Goal: Obtain resource: Download file/media

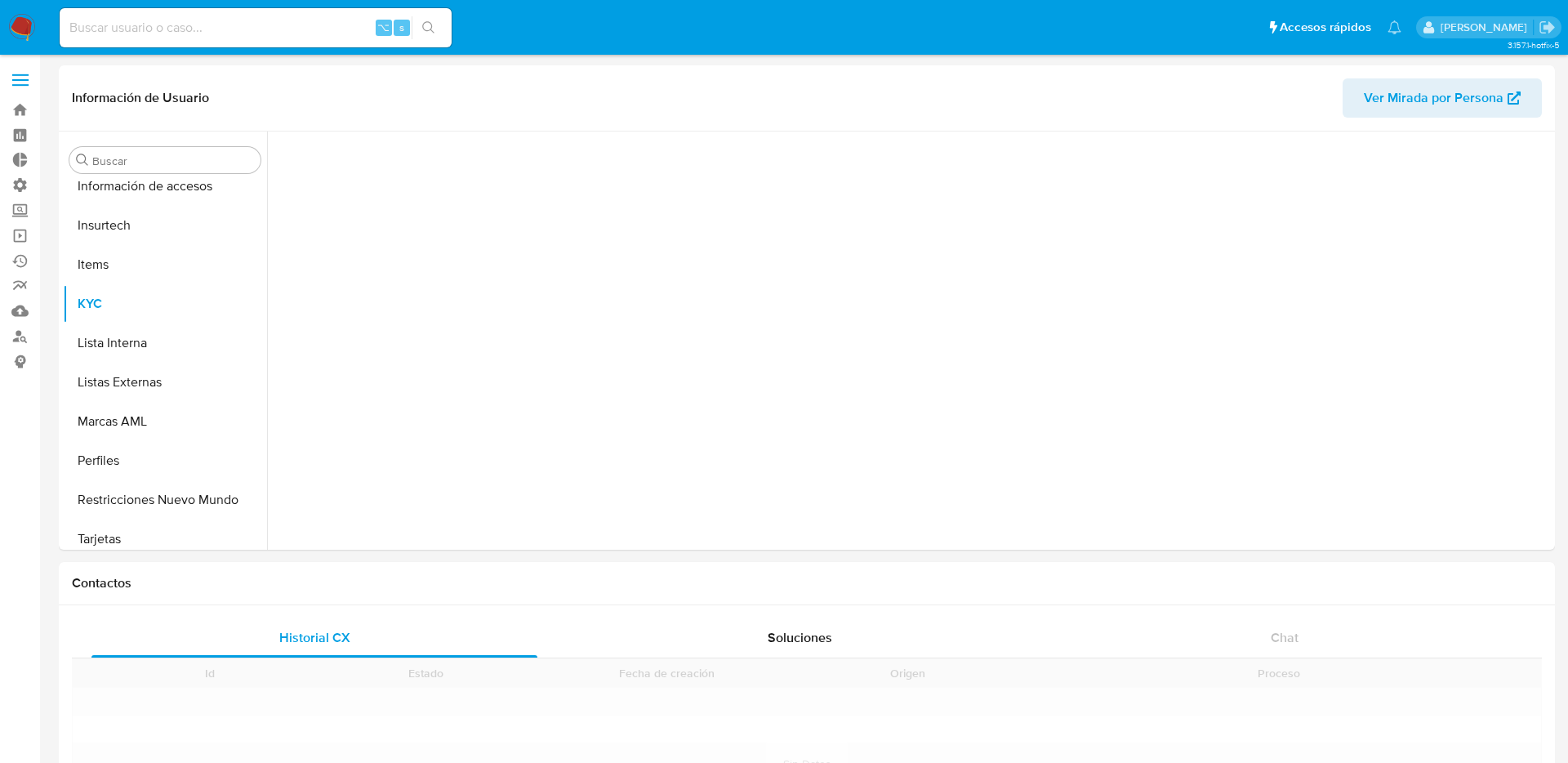
scroll to position [730, 0]
click at [356, 33] on input at bounding box center [255, 28] width 392 height 21
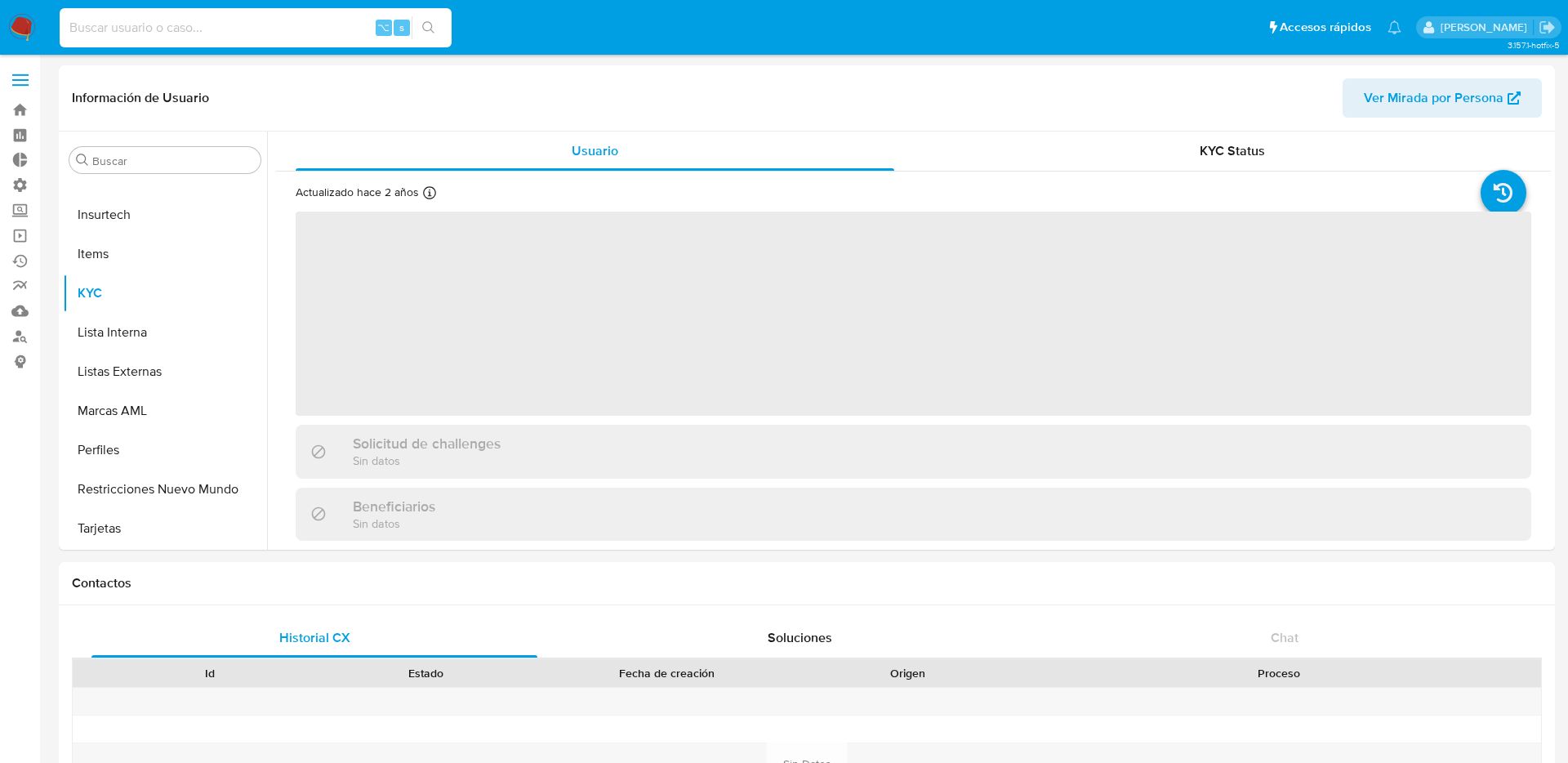
paste input "604981768"
type input "604981768"
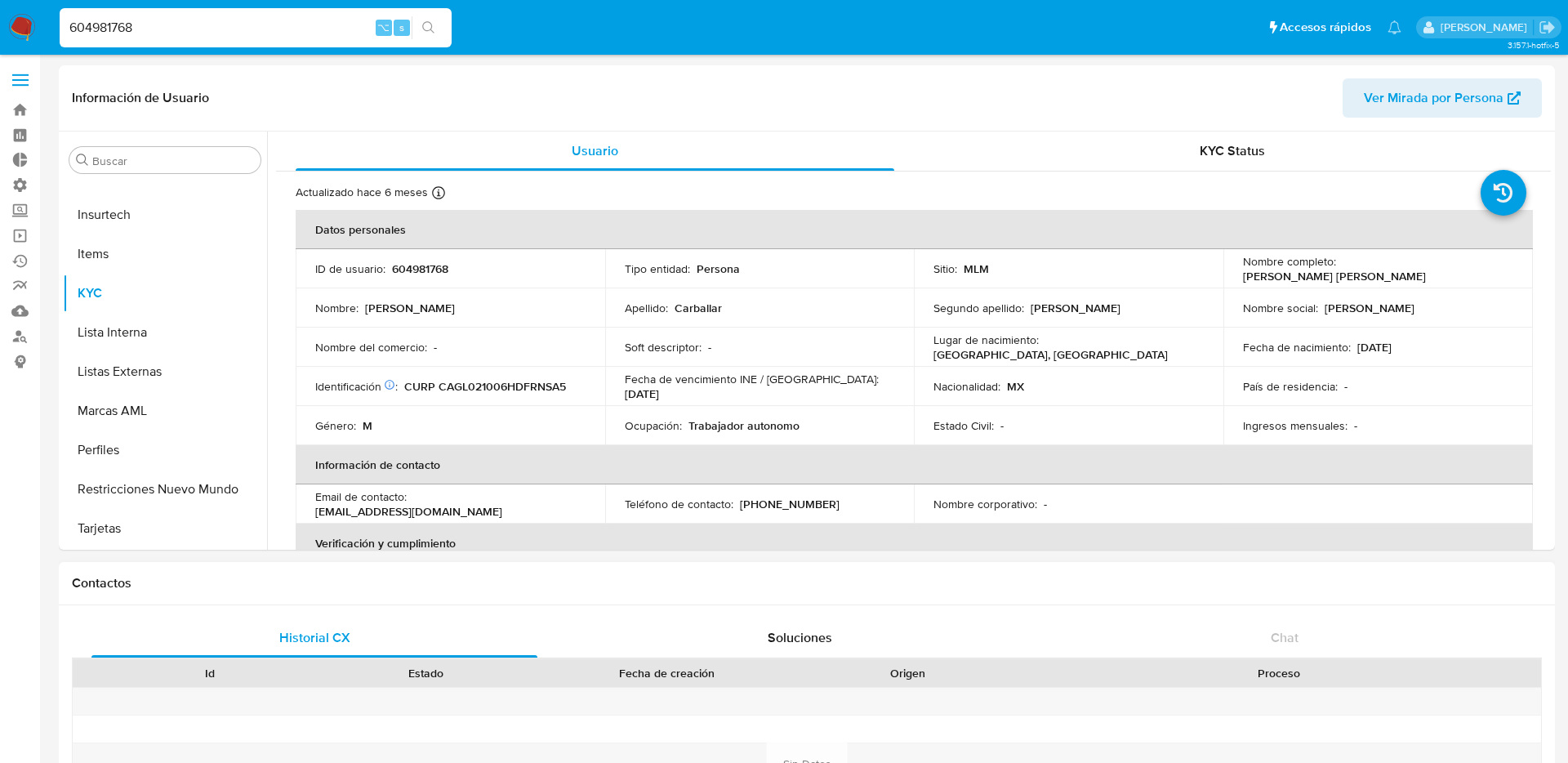
scroll to position [783, 0]
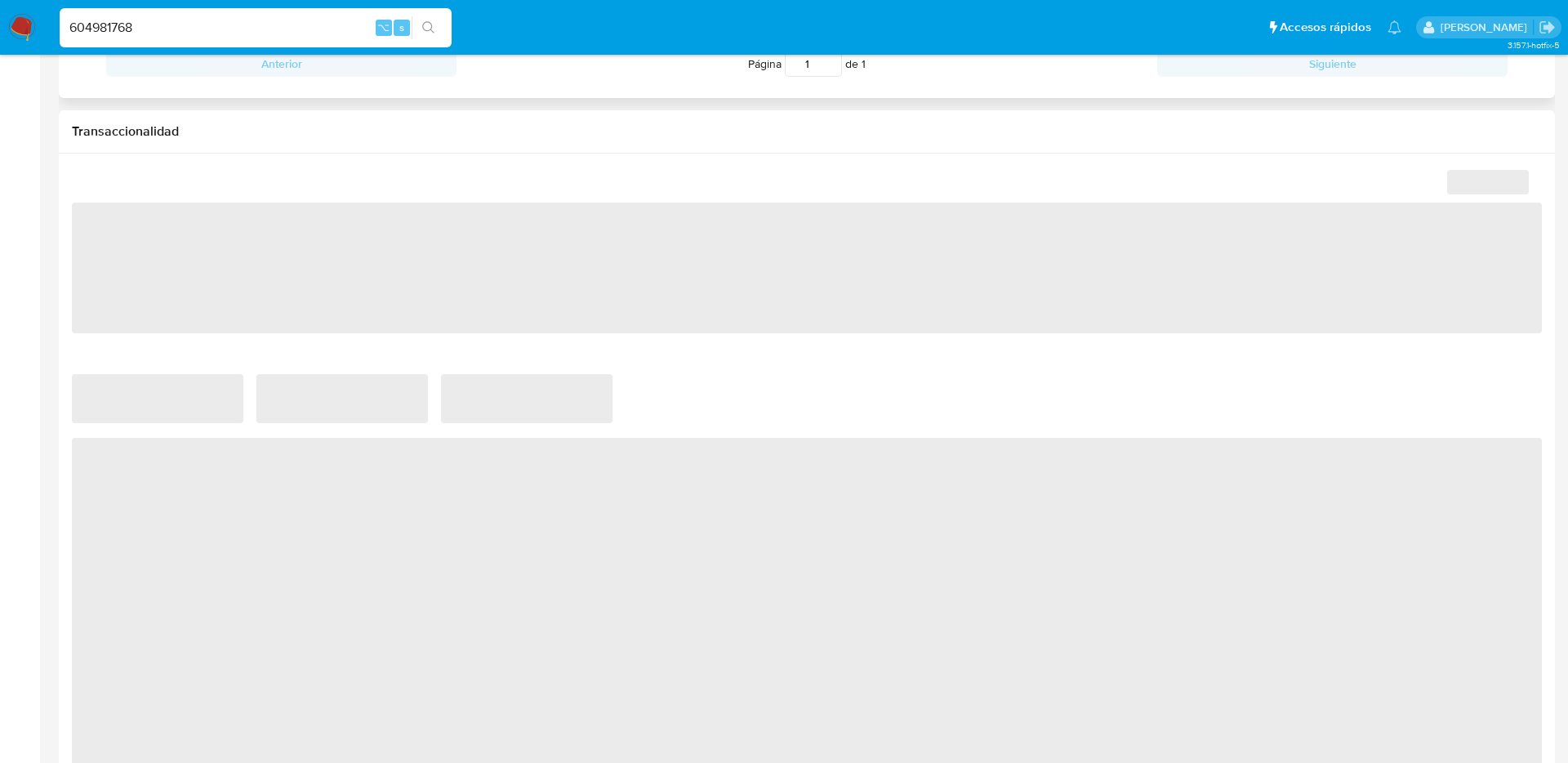
select select "10"
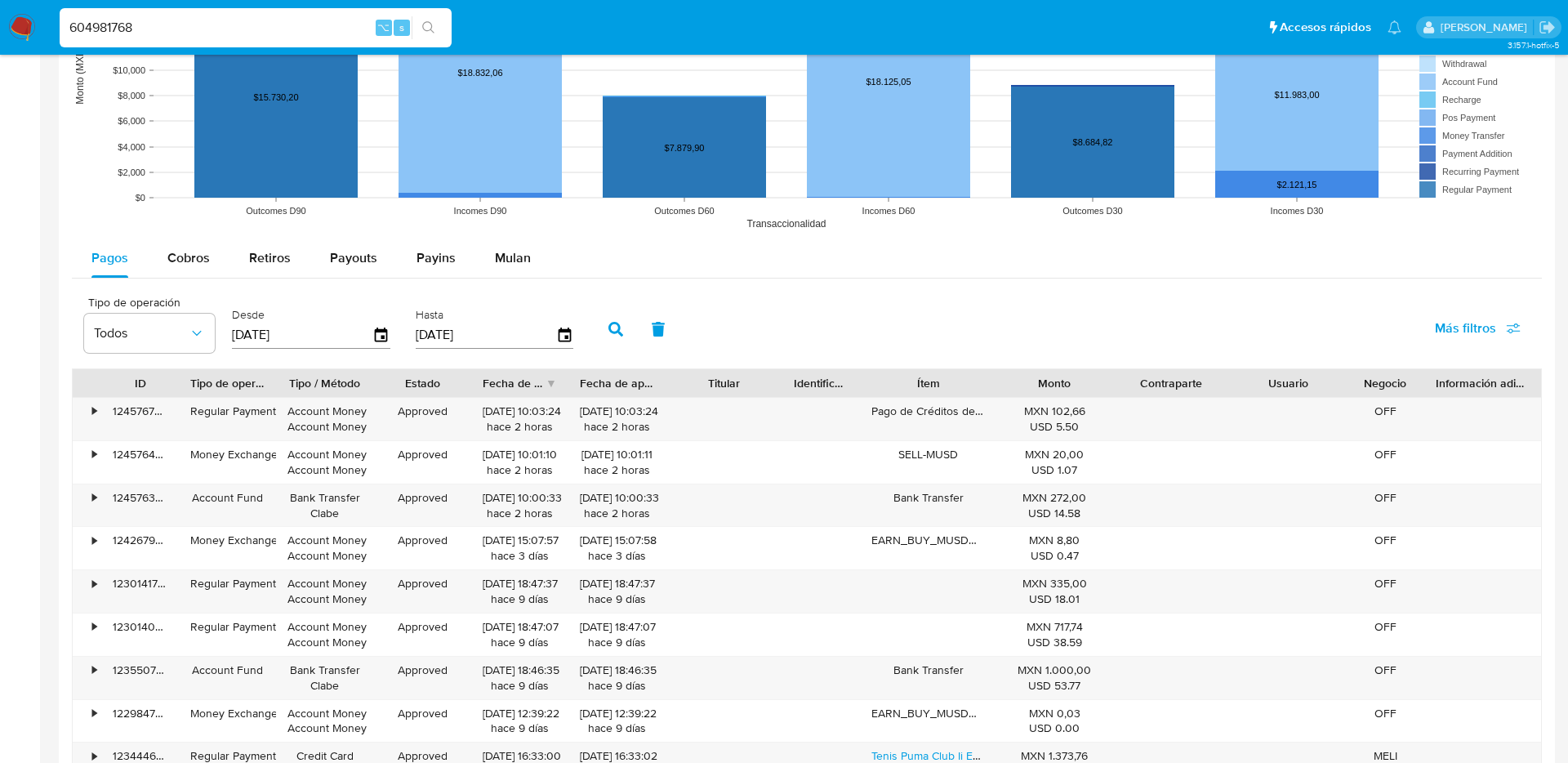
scroll to position [1402, 0]
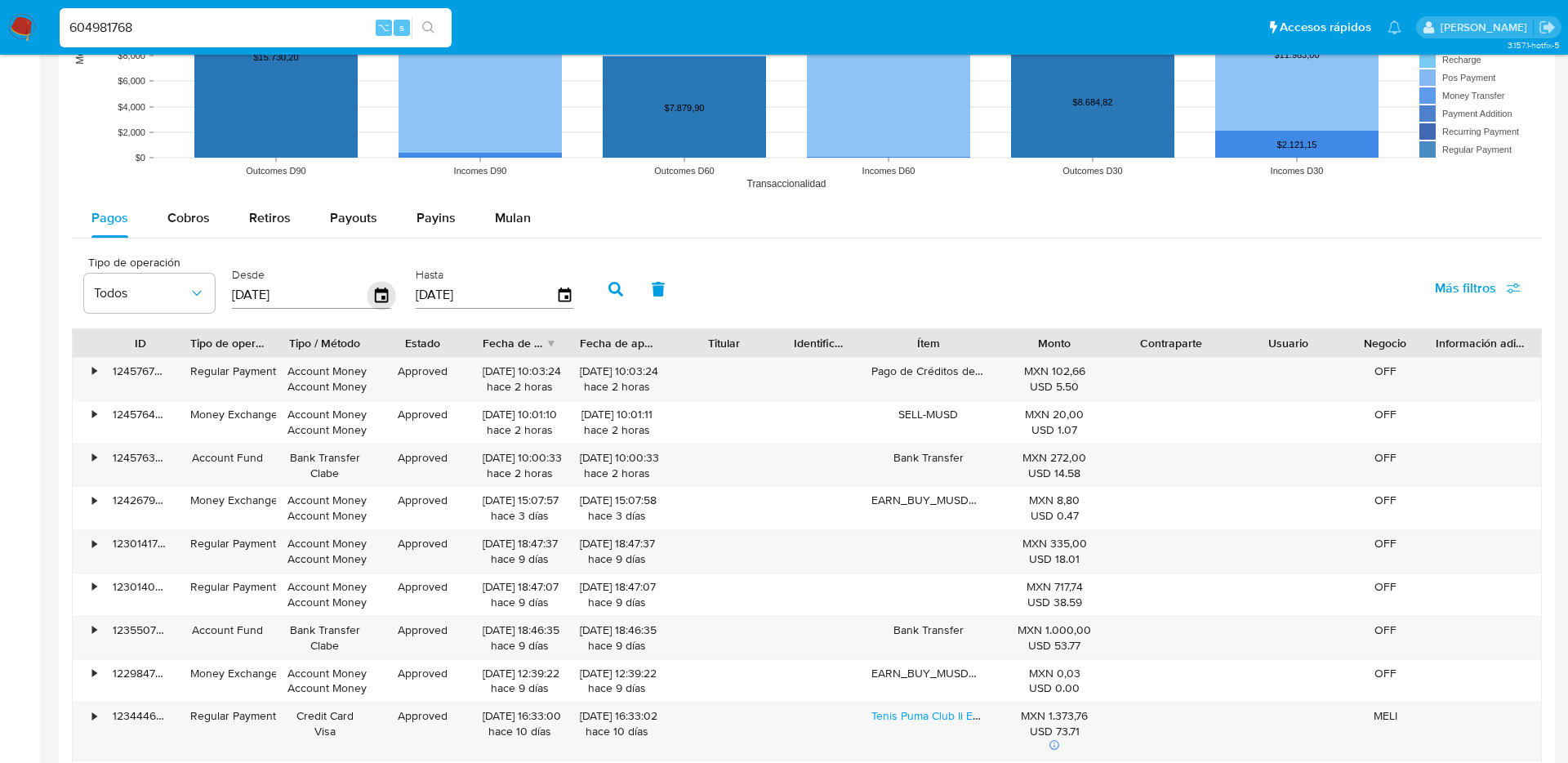
click at [382, 294] on icon "button" at bounding box center [382, 295] width 29 height 29
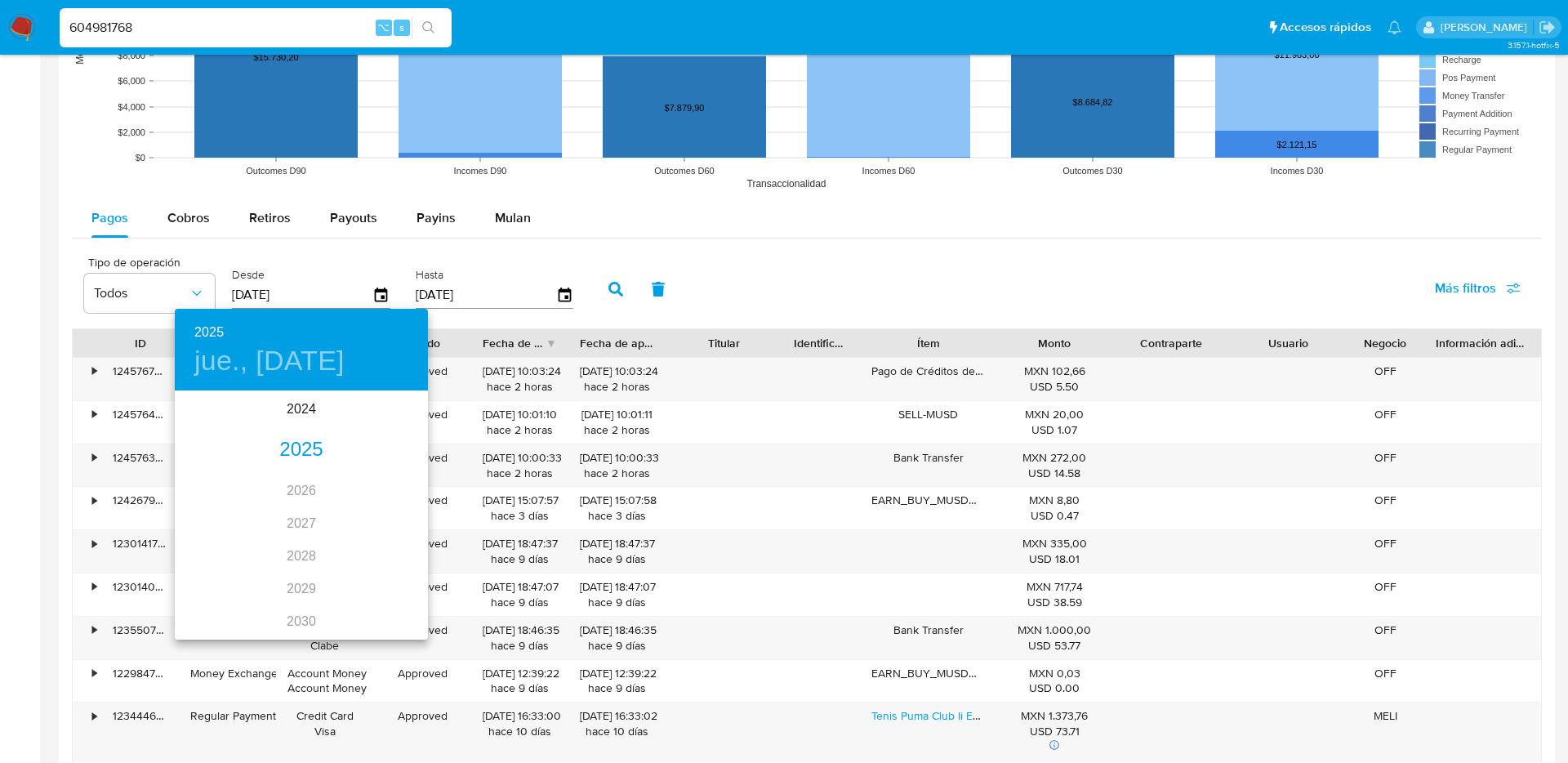
click at [283, 453] on div "2025" at bounding box center [301, 450] width 253 height 32
click at [288, 469] on div "may." at bounding box center [301, 485] width 84 height 61
click at [323, 569] on span "23" at bounding box center [333, 565] width 29 height 17
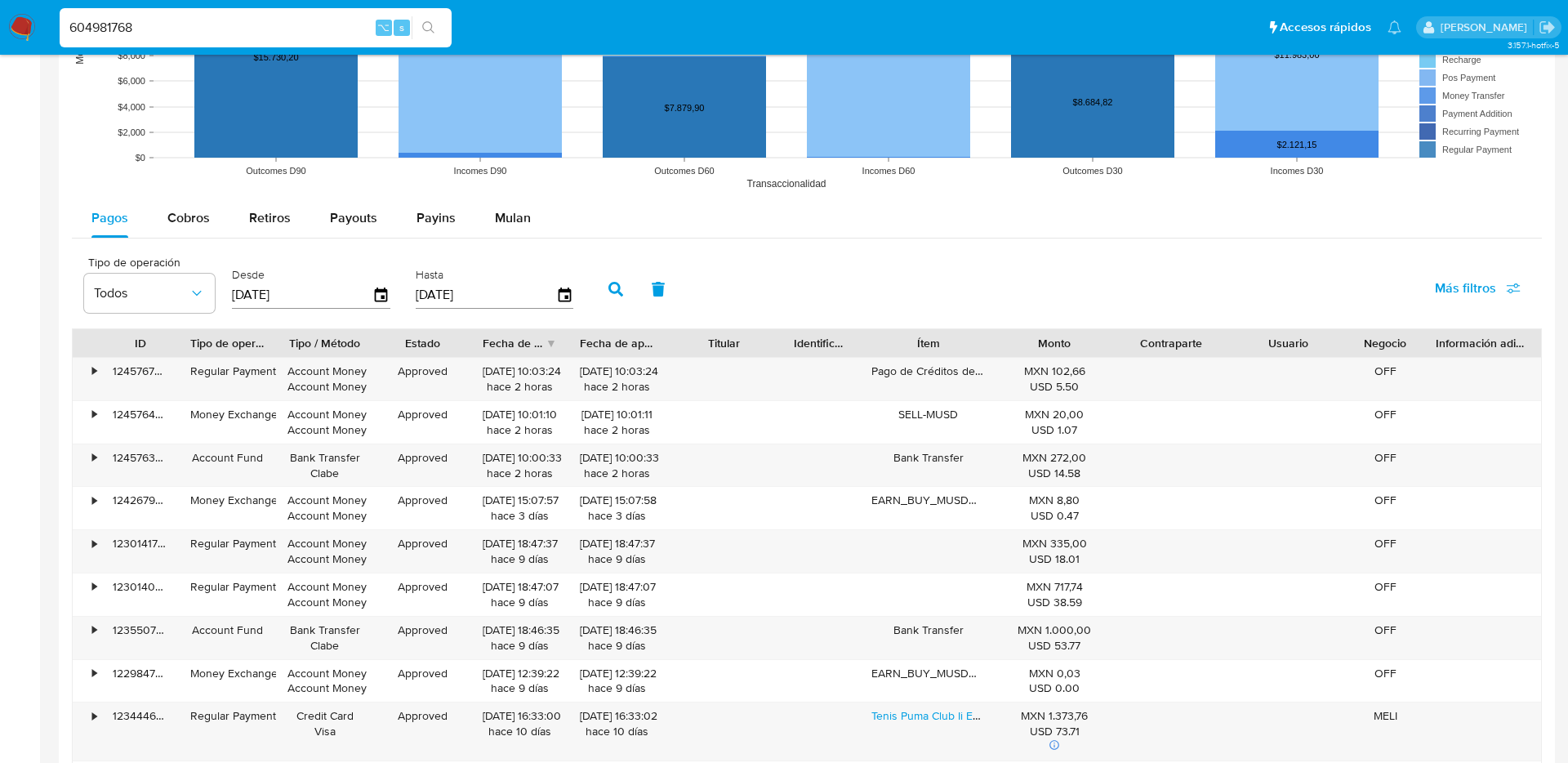
type input "[DATE]"
click at [559, 302] on icon "button" at bounding box center [564, 295] width 29 height 29
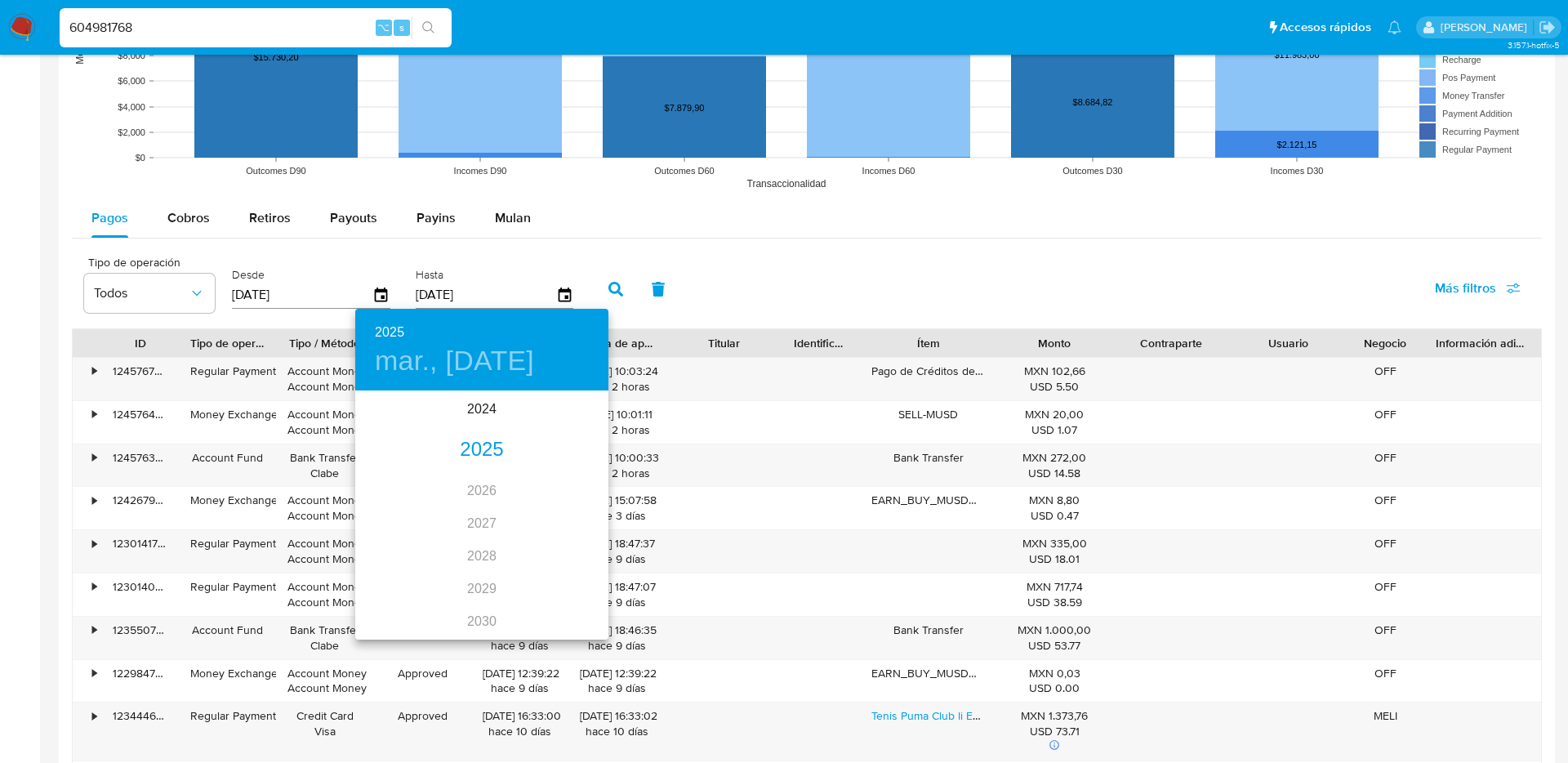
click at [488, 441] on div "2025" at bounding box center [482, 450] width 253 height 32
click at [420, 482] on div "abr." at bounding box center [397, 485] width 84 height 61
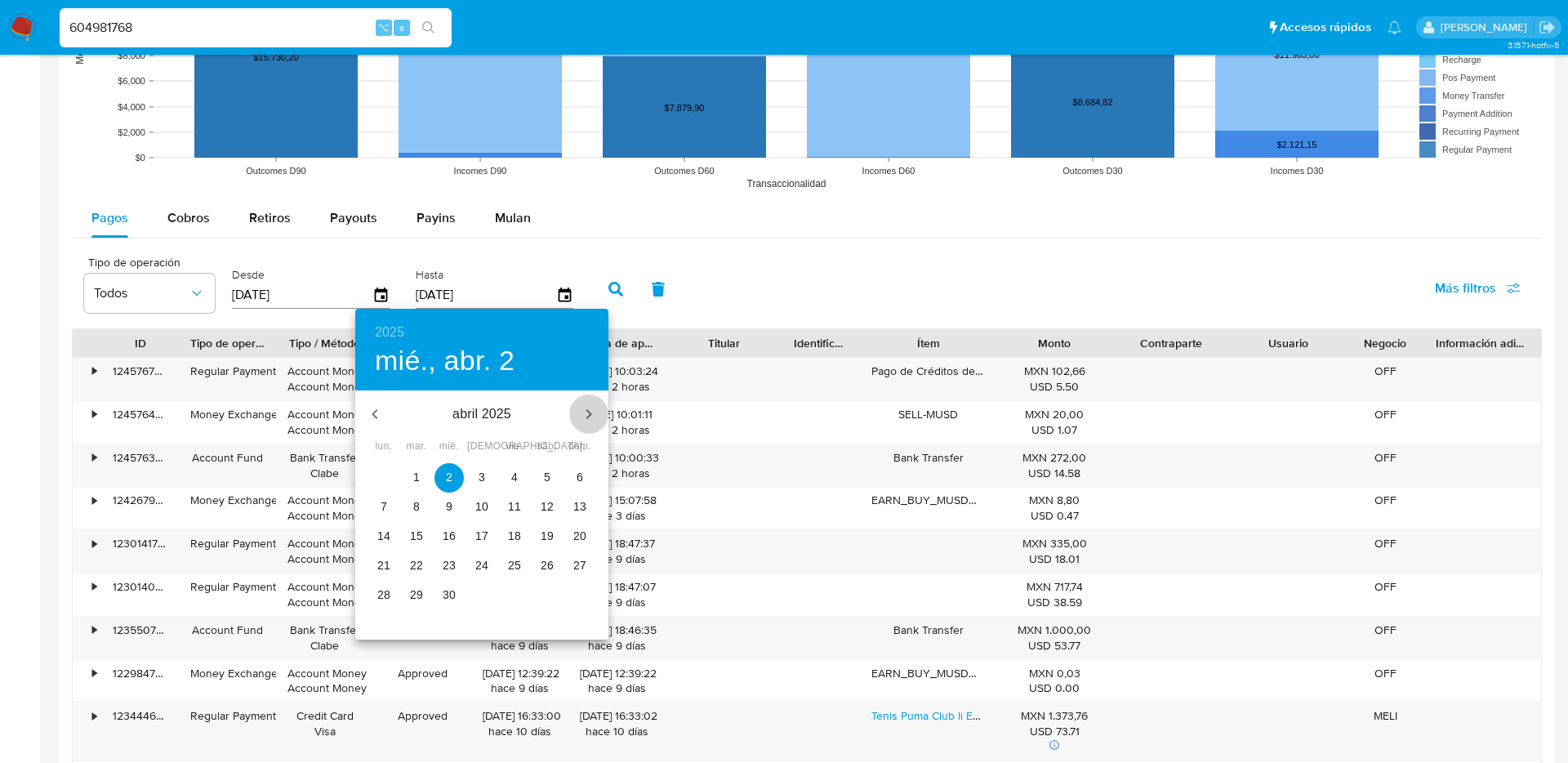
click at [586, 414] on icon "button" at bounding box center [589, 414] width 19 height 19
click at [505, 562] on span "23" at bounding box center [513, 565] width 29 height 17
type input "[DATE]"
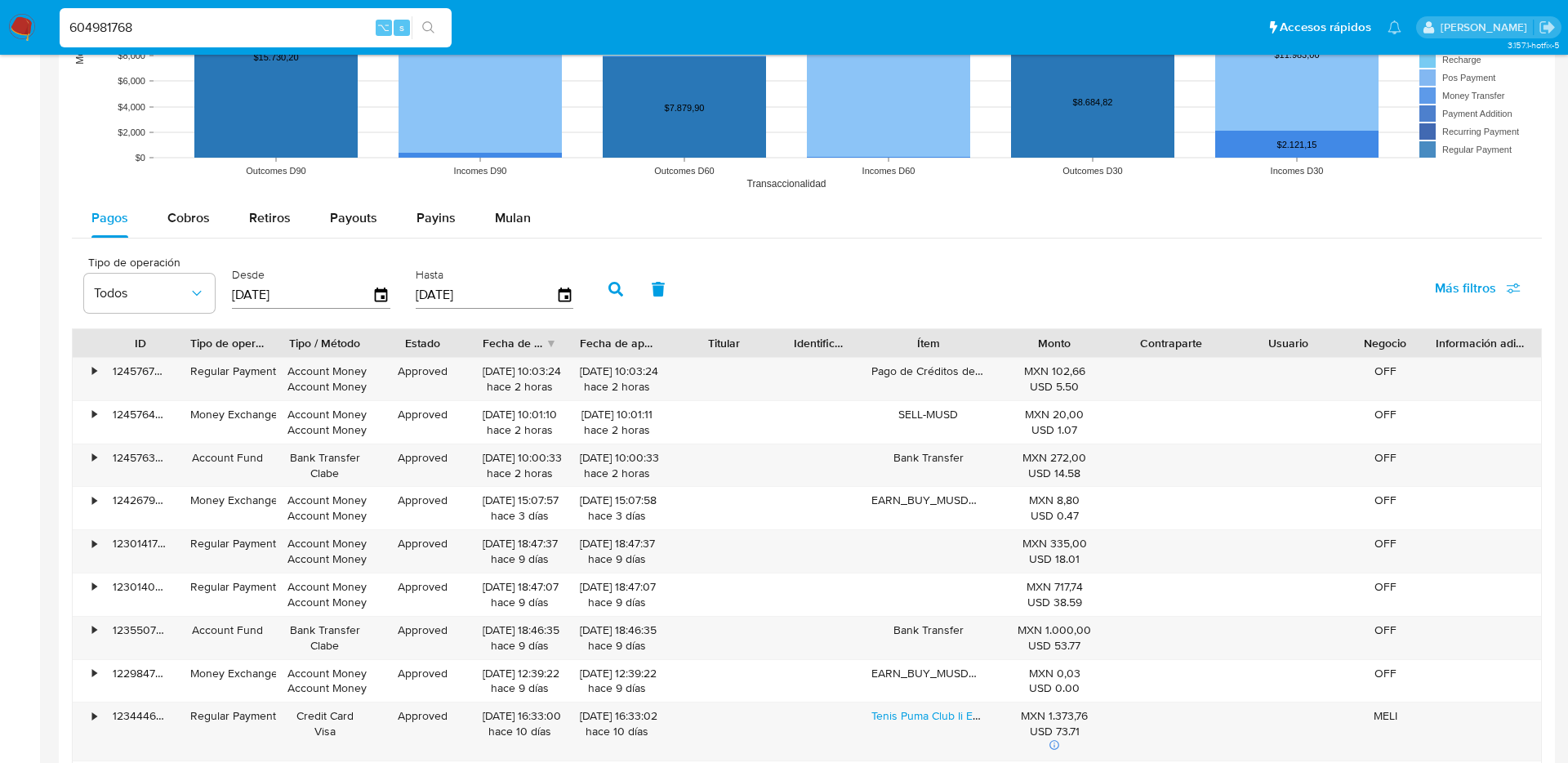
click at [621, 289] on button "button" at bounding box center [615, 289] width 42 height 40
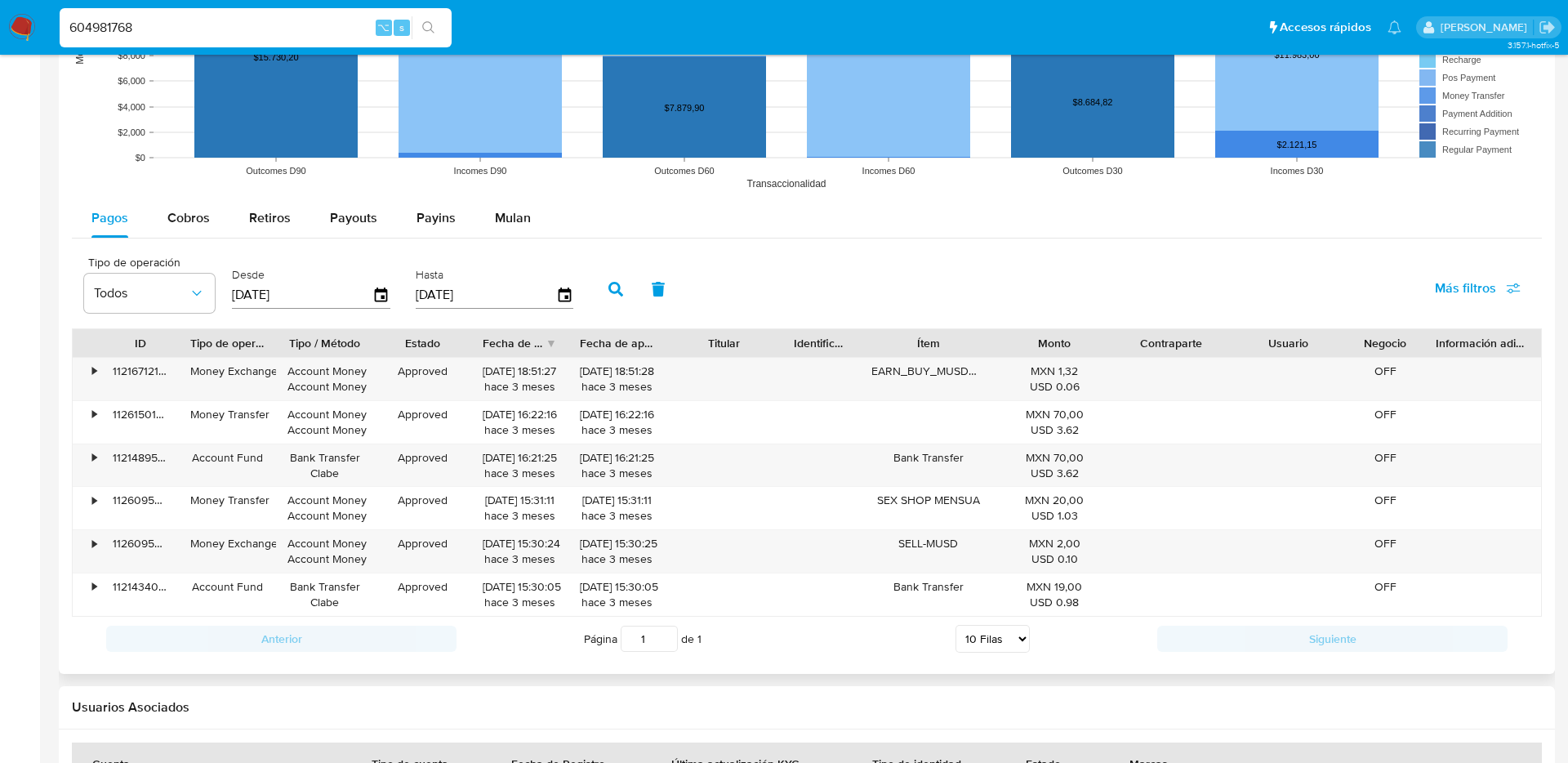
click at [183, 41] on div "604981768 ⌥ s" at bounding box center [255, 27] width 392 height 40
click at [183, 35] on input "604981768" at bounding box center [255, 28] width 392 height 21
paste input "87821814"
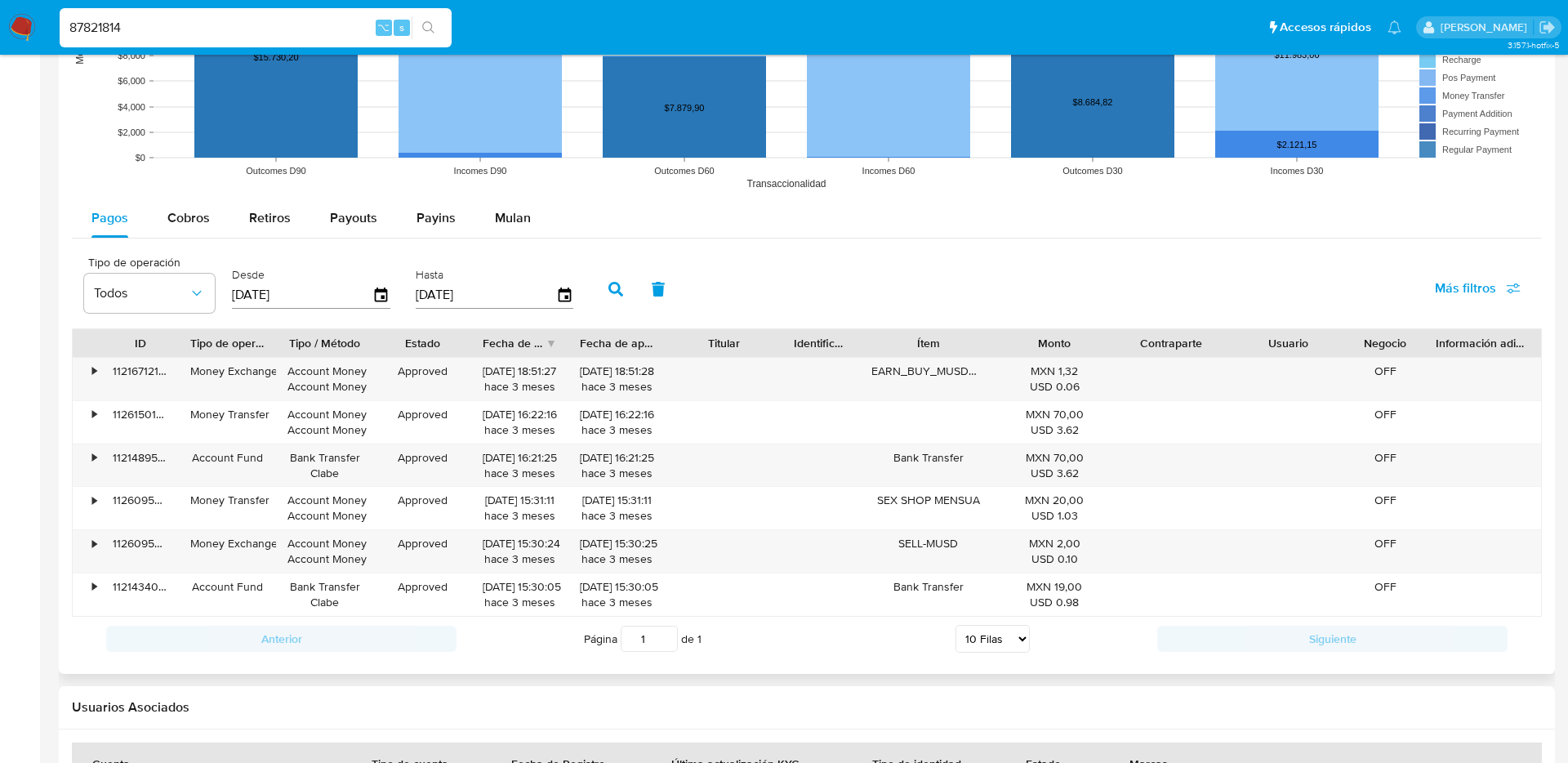
type input "87821814"
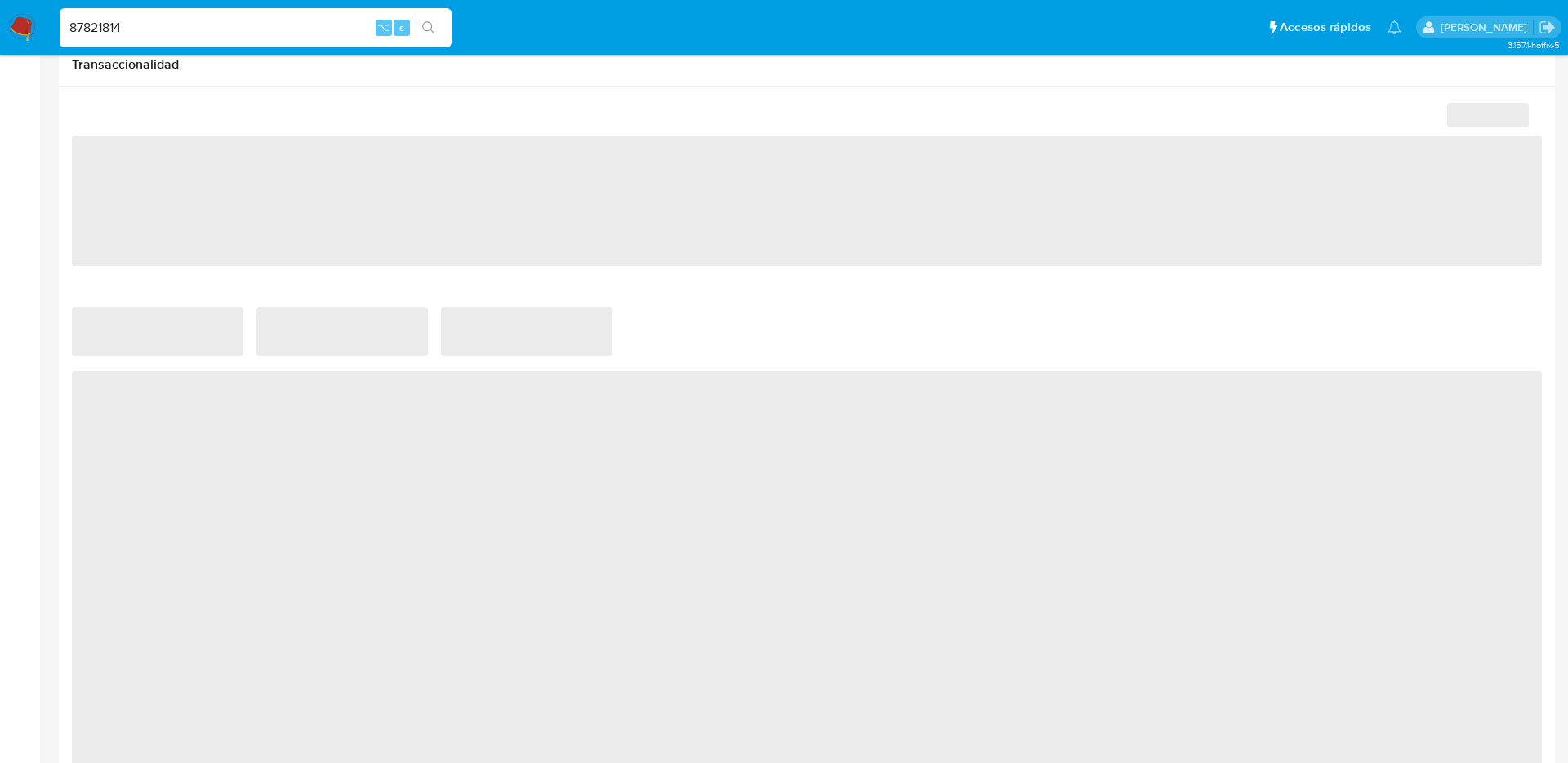
scroll to position [859, 0]
select select "10"
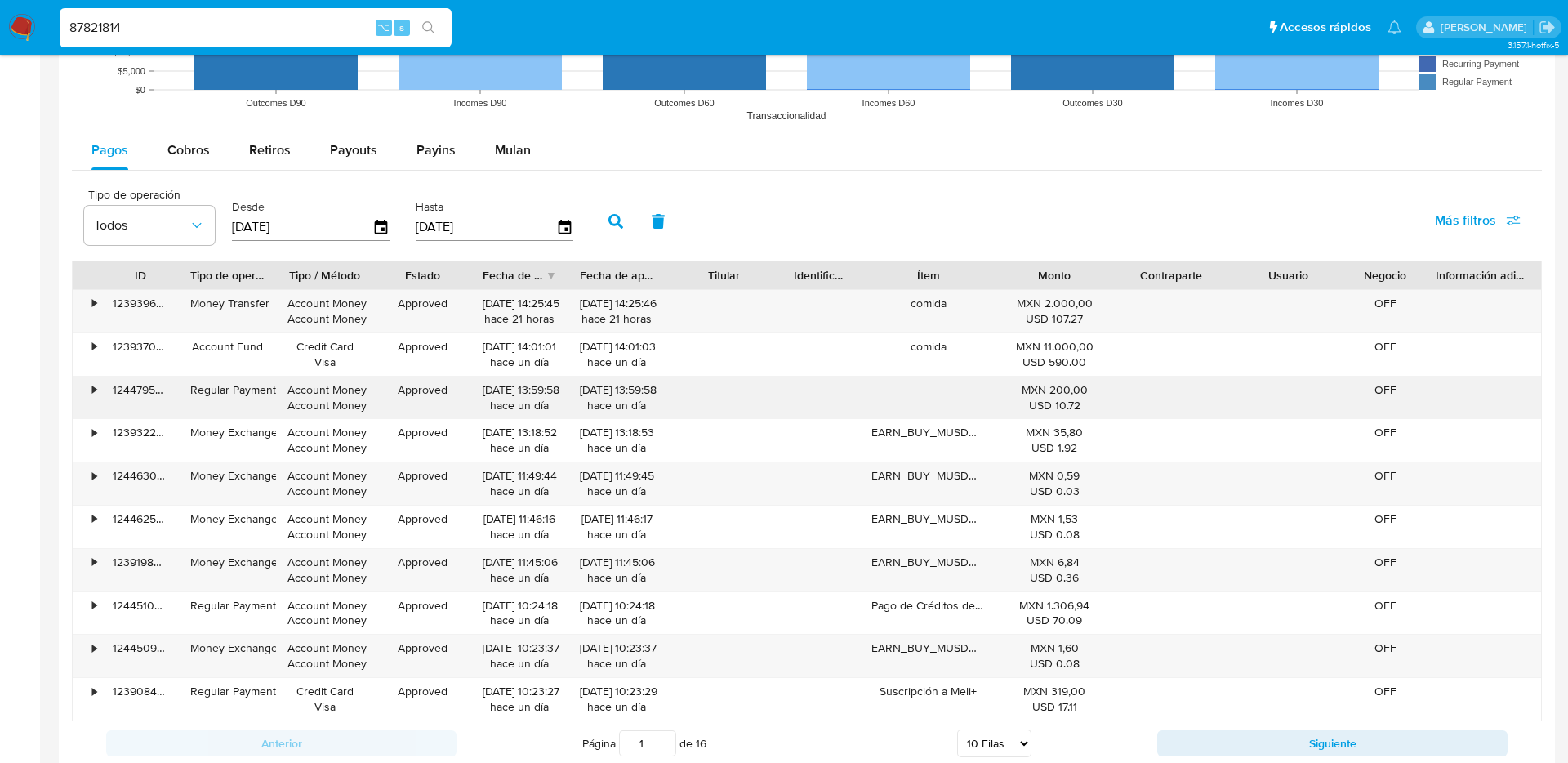
scroll to position [1484, 0]
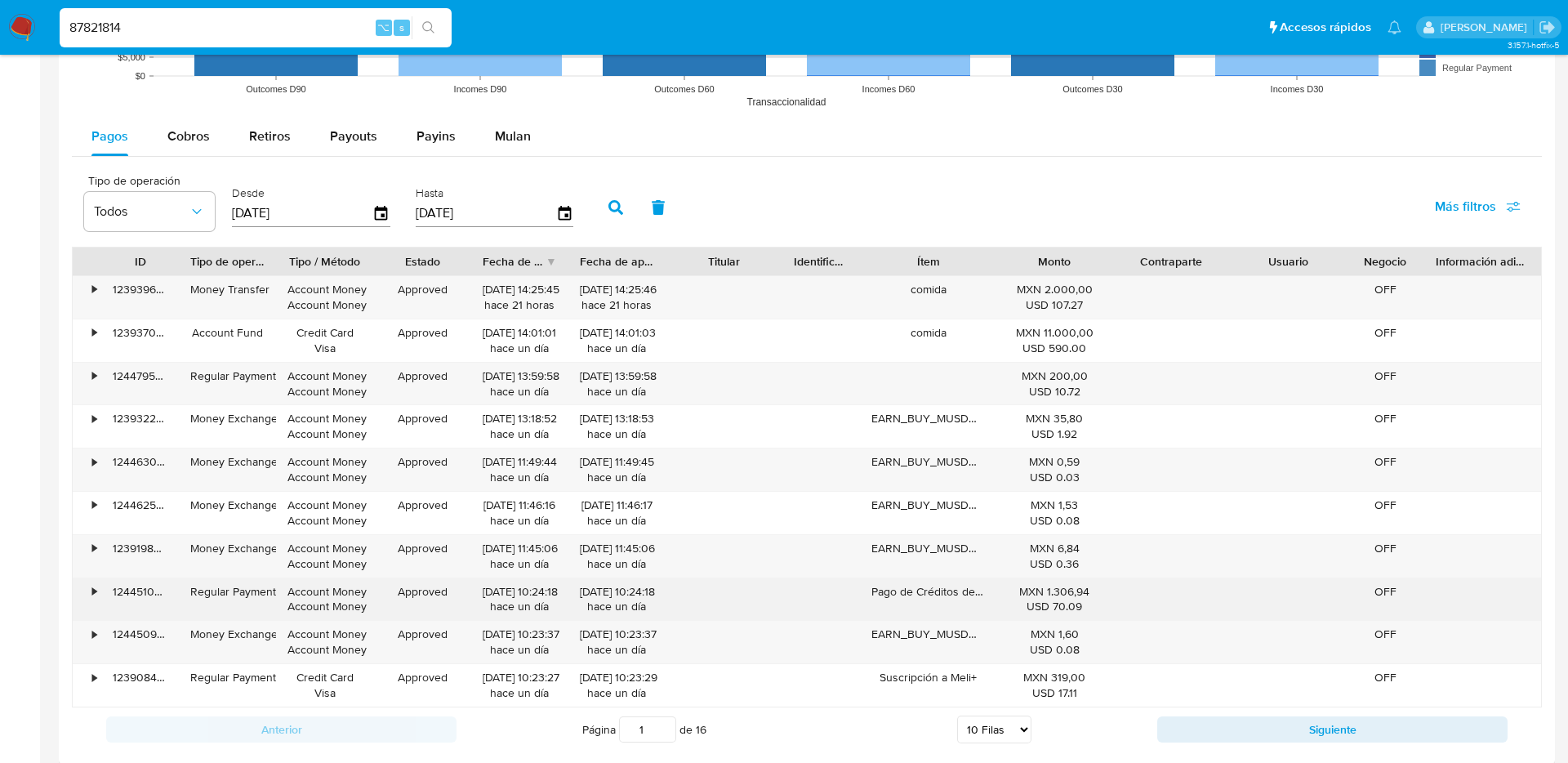
click at [611, 595] on div "[DATE] 10:24:18 hace un día" at bounding box center [617, 599] width 75 height 31
click at [101, 592] on div "124451042738" at bounding box center [140, 600] width 77 height 42
click at [93, 592] on div "•" at bounding box center [94, 592] width 4 height 16
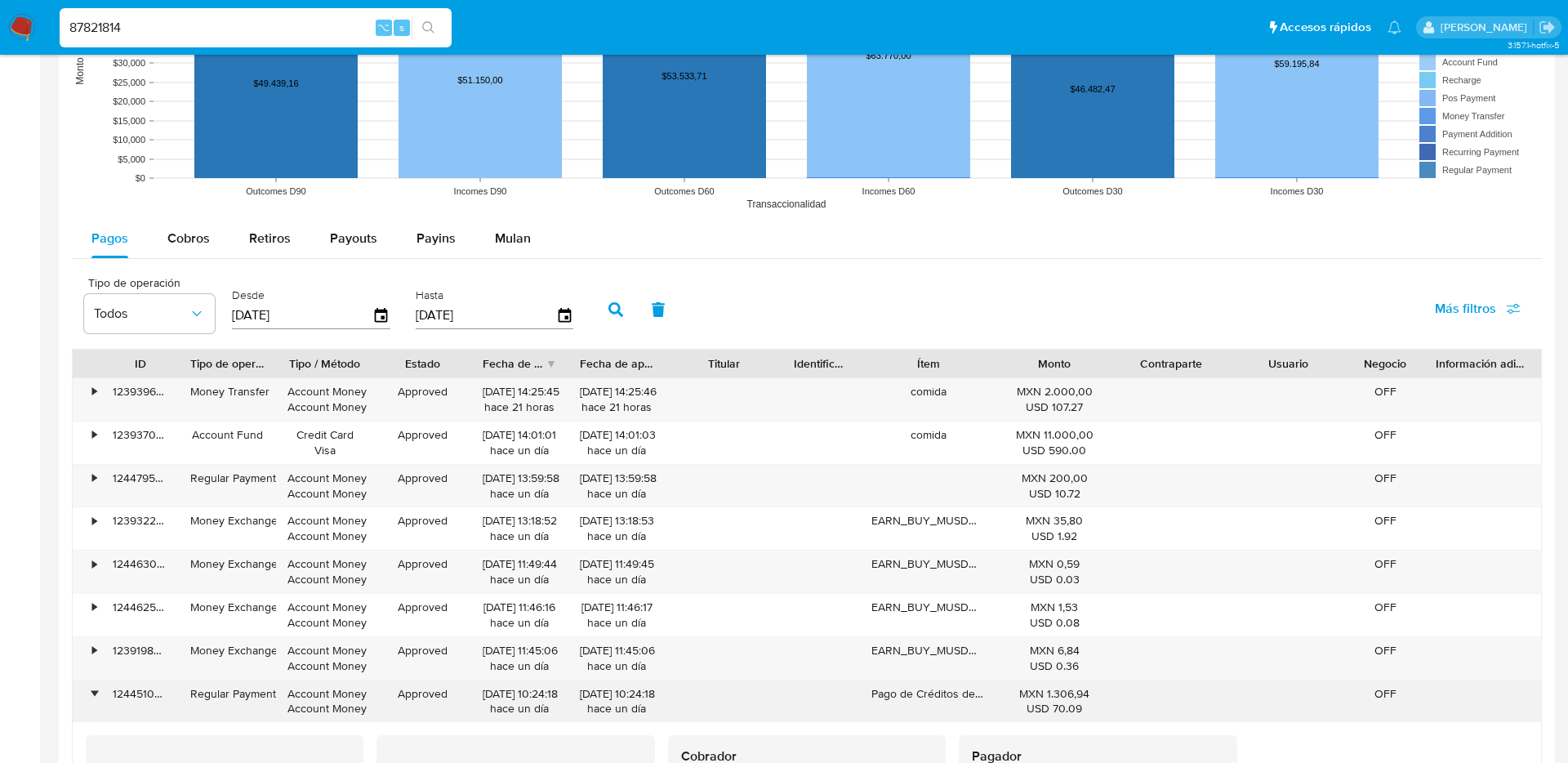
scroll to position [1364, 0]
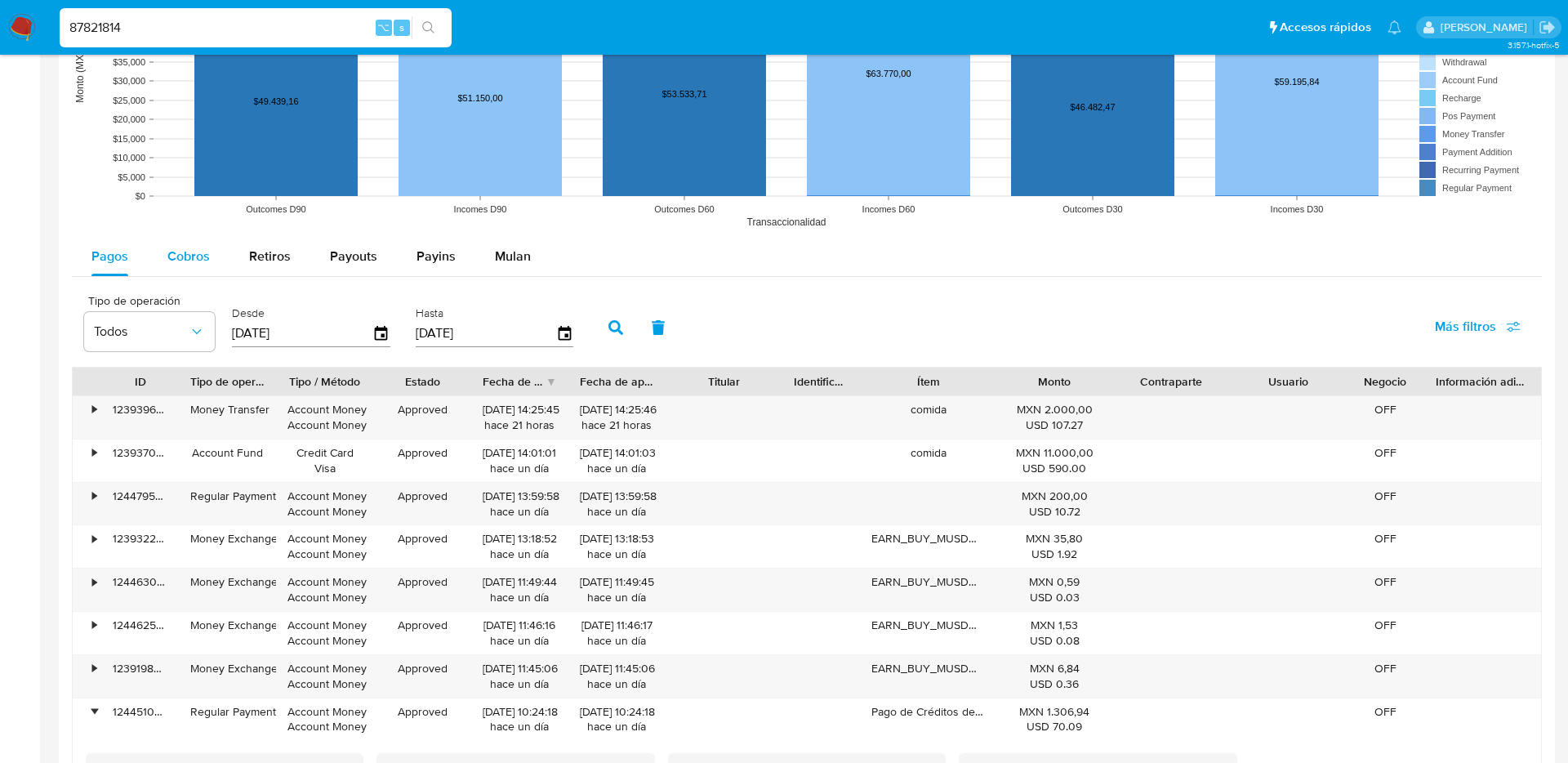
click at [211, 267] on button "Cobros" at bounding box center [188, 256] width 82 height 40
select select "10"
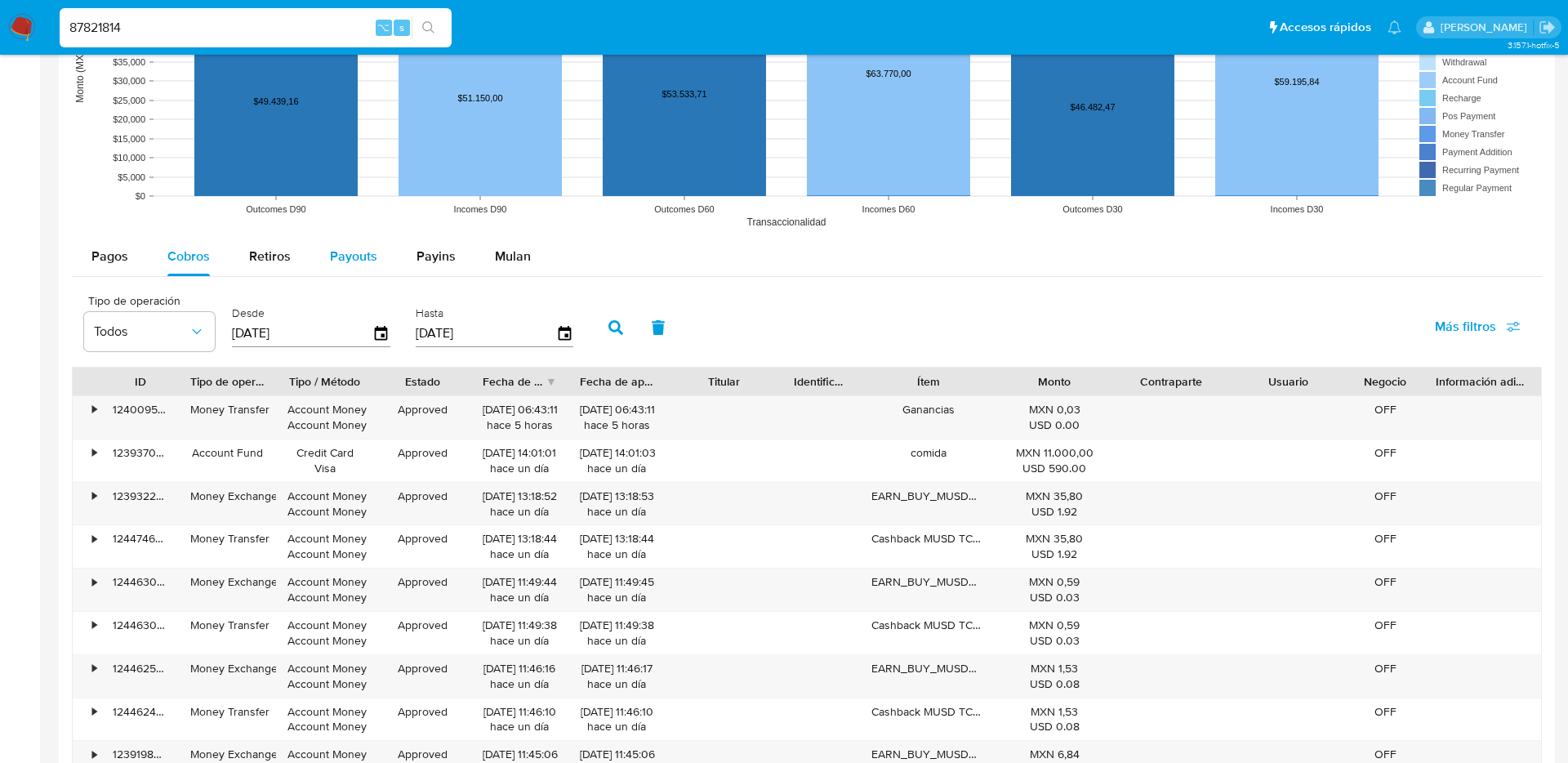
click at [324, 256] on button "Payouts" at bounding box center [354, 256] width 87 height 40
select select "10"
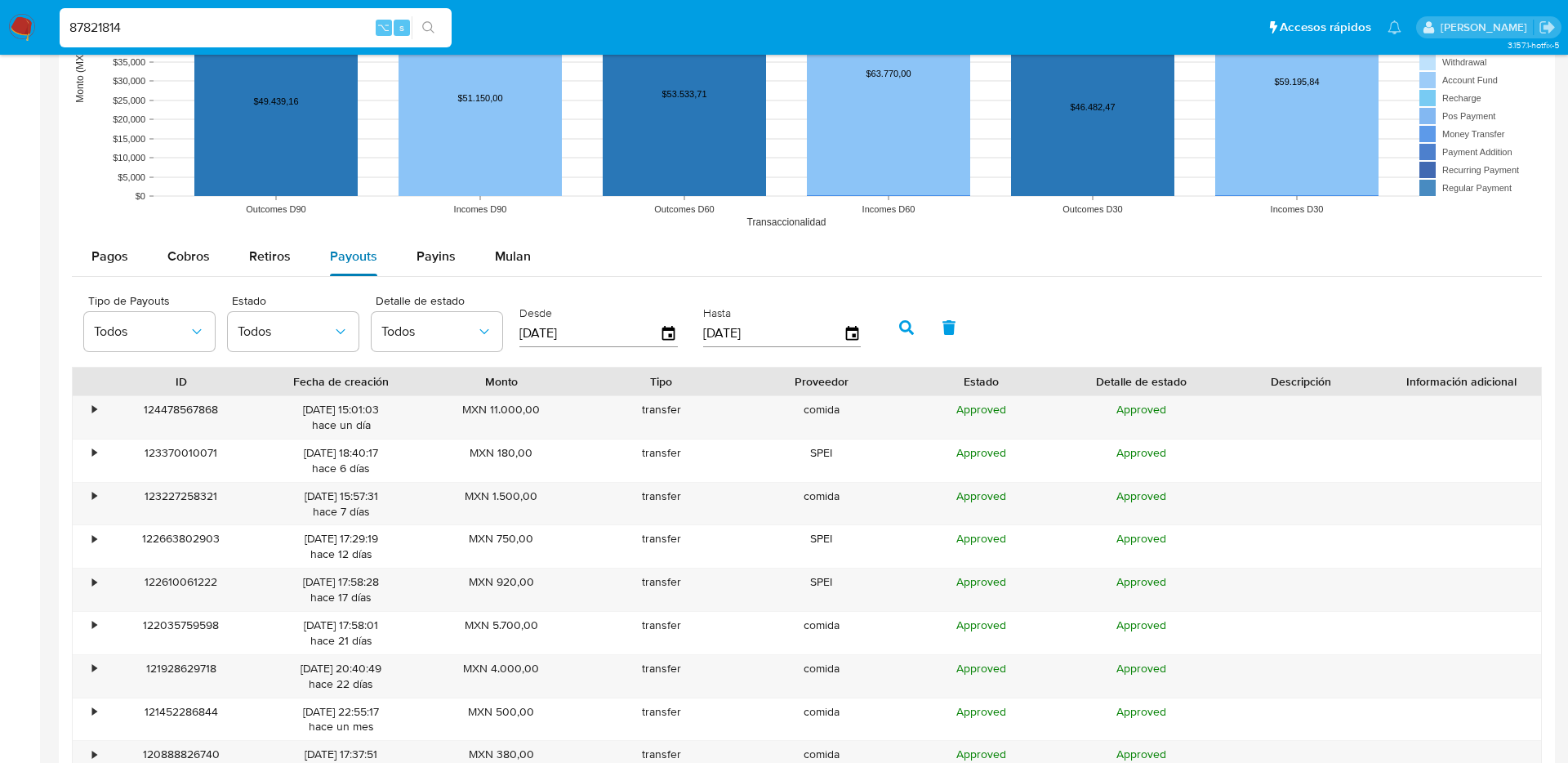
drag, startPoint x: 390, startPoint y: 249, endPoint x: 378, endPoint y: 249, distance: 12.0
click at [378, 249] on button "Payouts" at bounding box center [354, 256] width 87 height 40
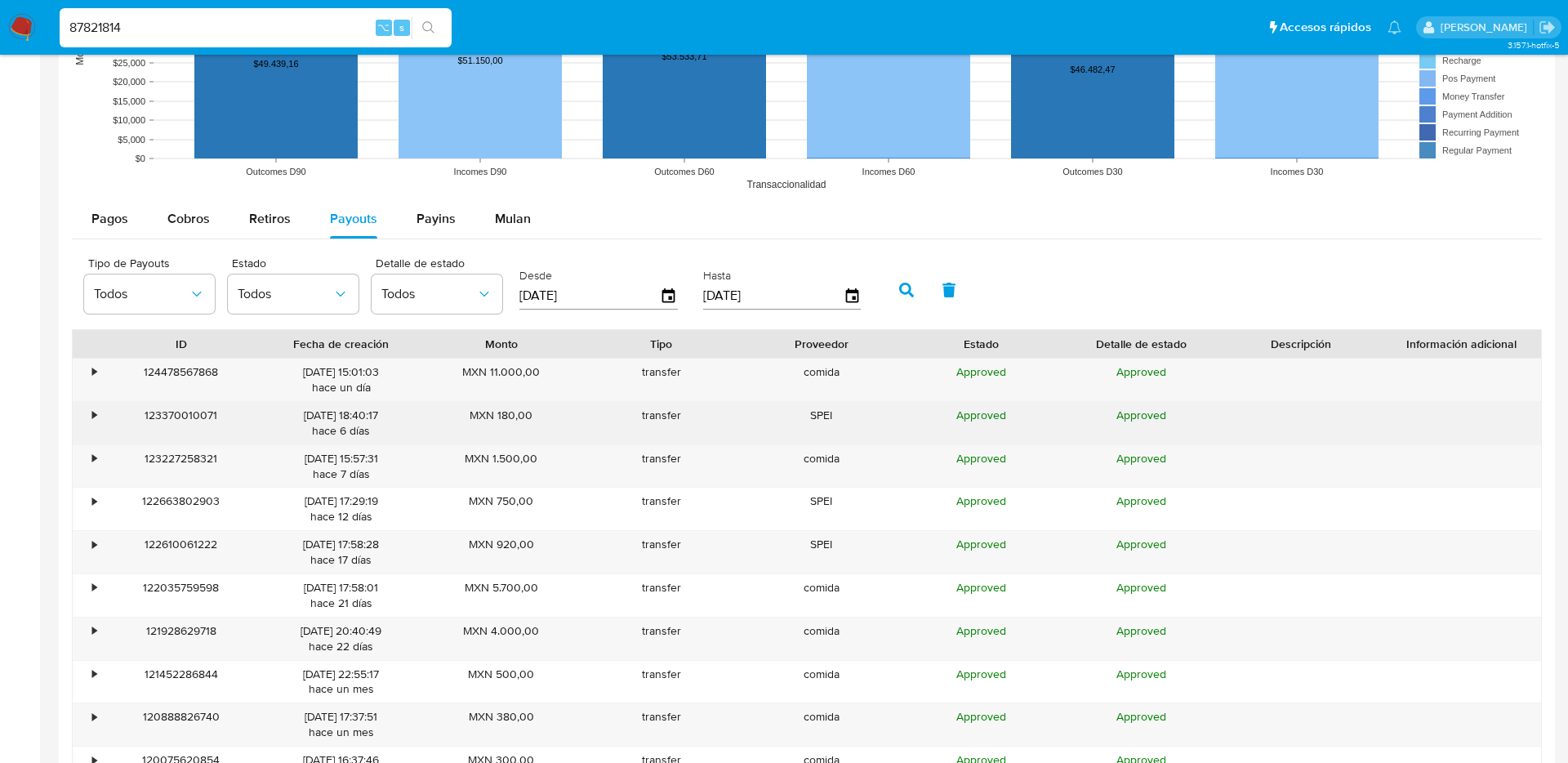
scroll to position [1428, 0]
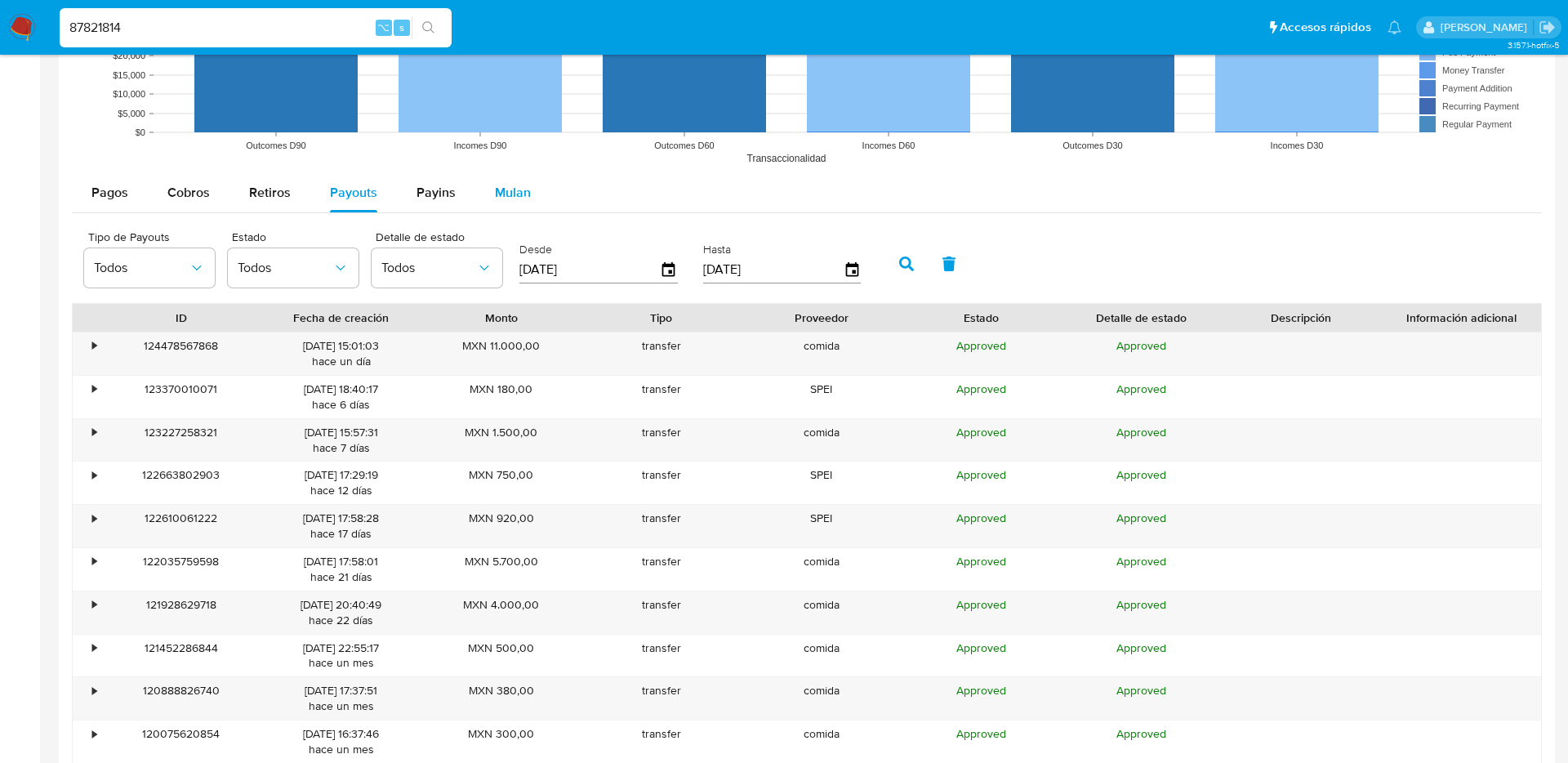
click at [533, 205] on button "Mulan" at bounding box center [513, 192] width 75 height 40
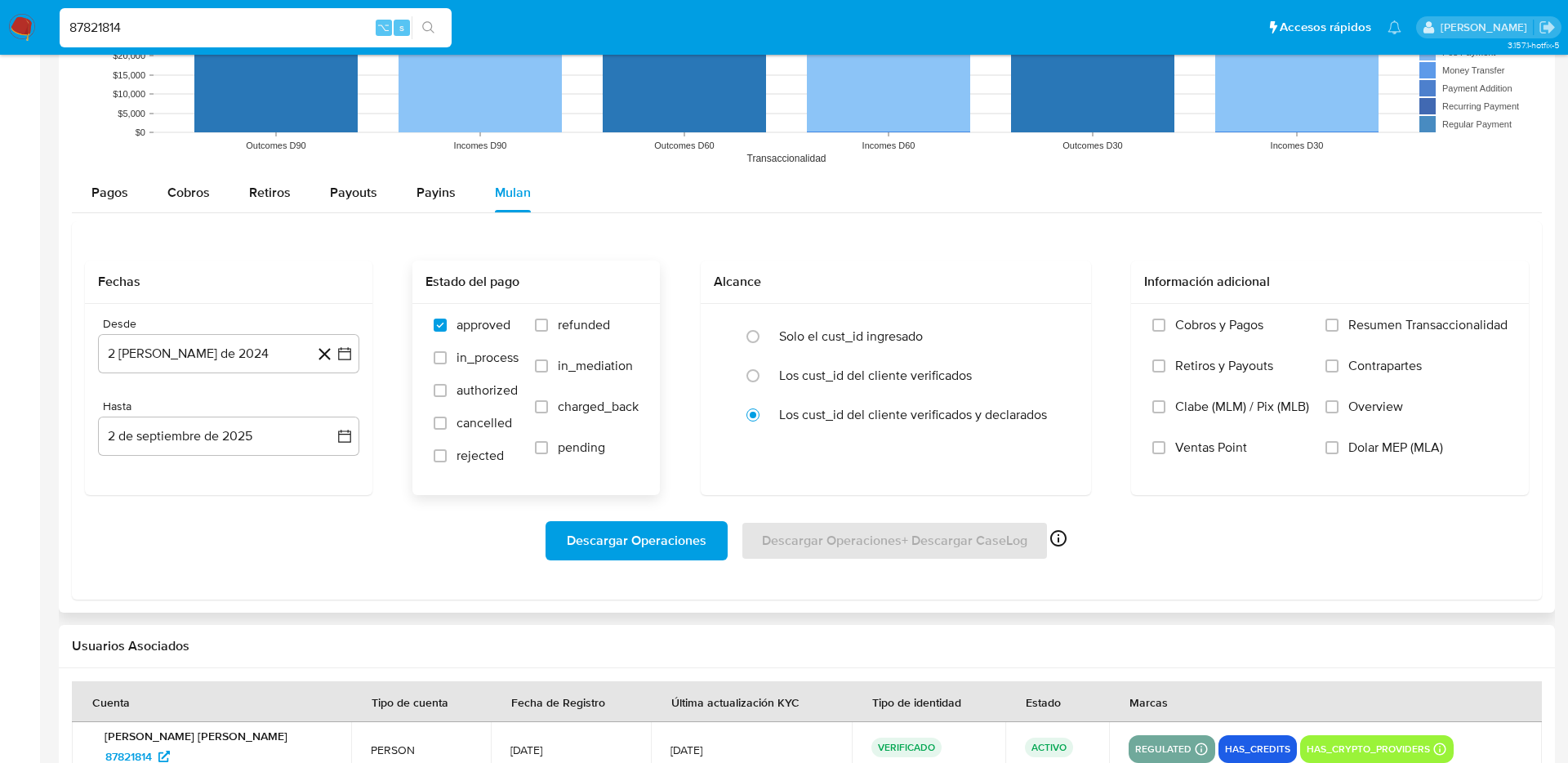
click at [455, 400] on label "authorized" at bounding box center [476, 398] width 85 height 32
click at [447, 397] on input "authorized" at bounding box center [440, 390] width 13 height 13
click at [456, 387] on span "authorized" at bounding box center [487, 390] width 61 height 17
click at [447, 387] on input "authorized" at bounding box center [440, 390] width 13 height 13
click at [483, 399] on label "authorized" at bounding box center [476, 398] width 85 height 32
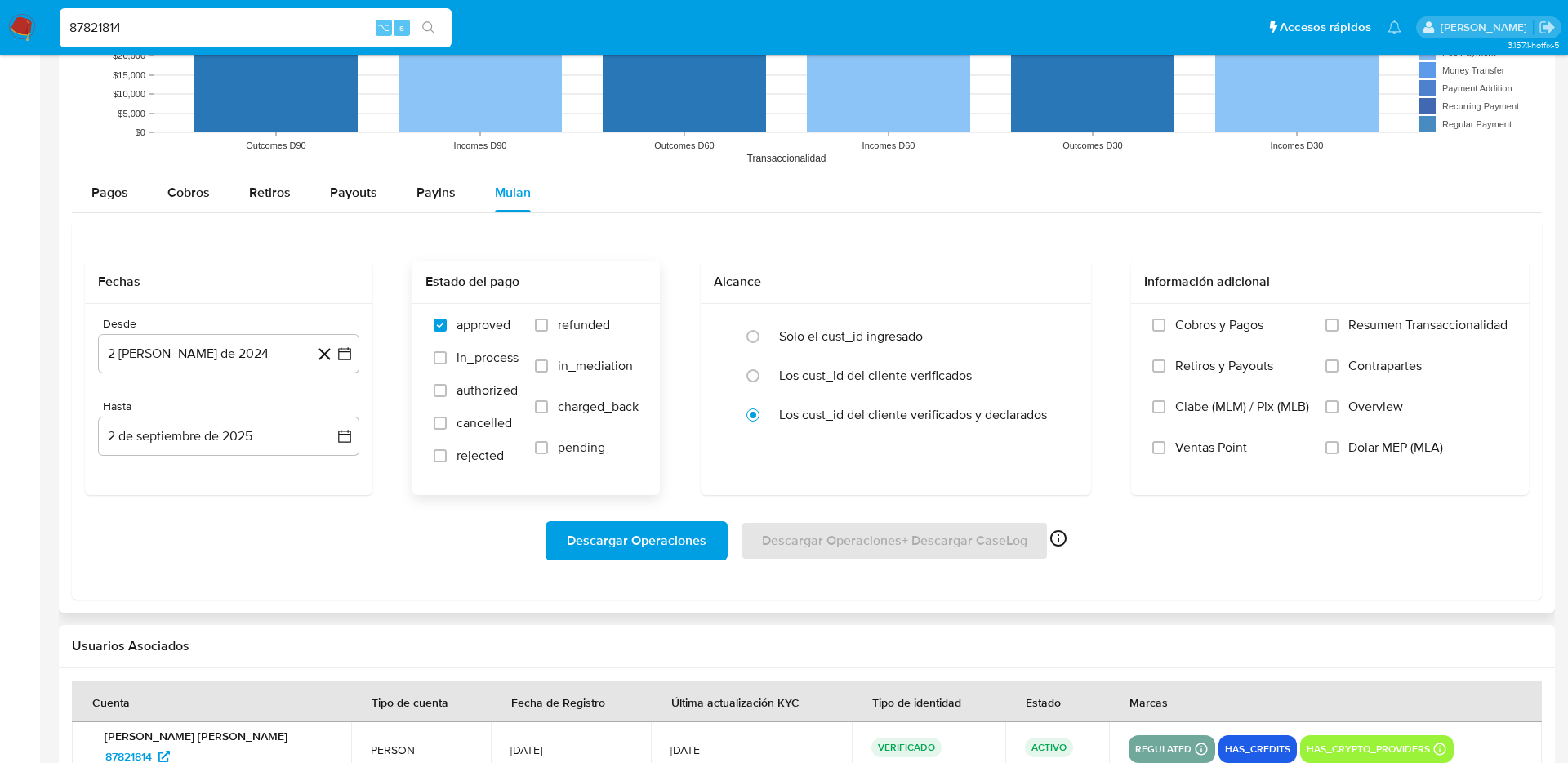
click at [447, 397] on input "authorized" at bounding box center [440, 390] width 13 height 13
checkbox input "true"
click at [550, 450] on label "pending" at bounding box center [586, 460] width 104 height 41
click at [548, 450] on input "pending" at bounding box center [541, 447] width 13 height 13
checkbox input "true"
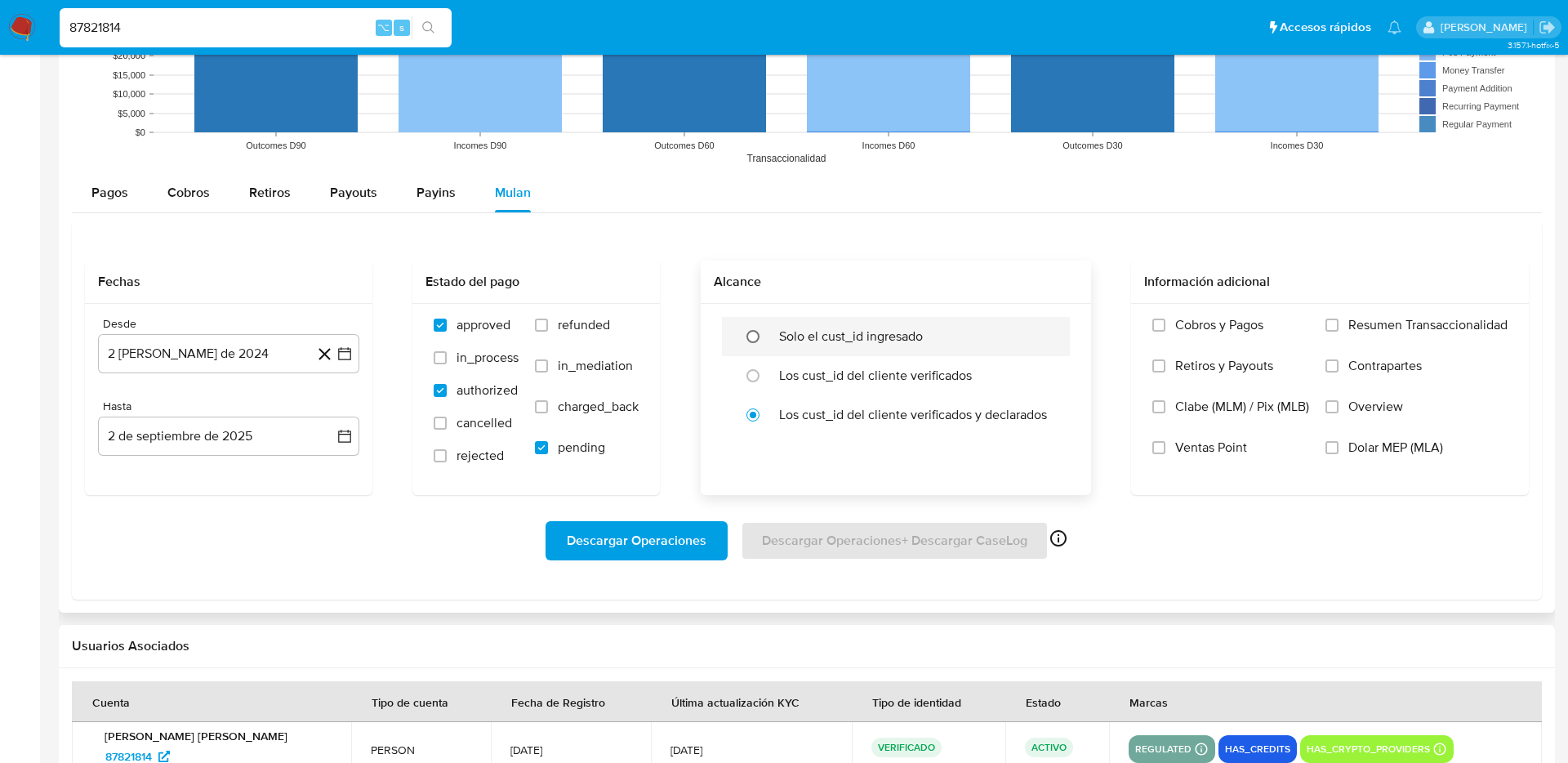
click at [758, 334] on input "radio" at bounding box center [753, 336] width 26 height 26
radio input "true"
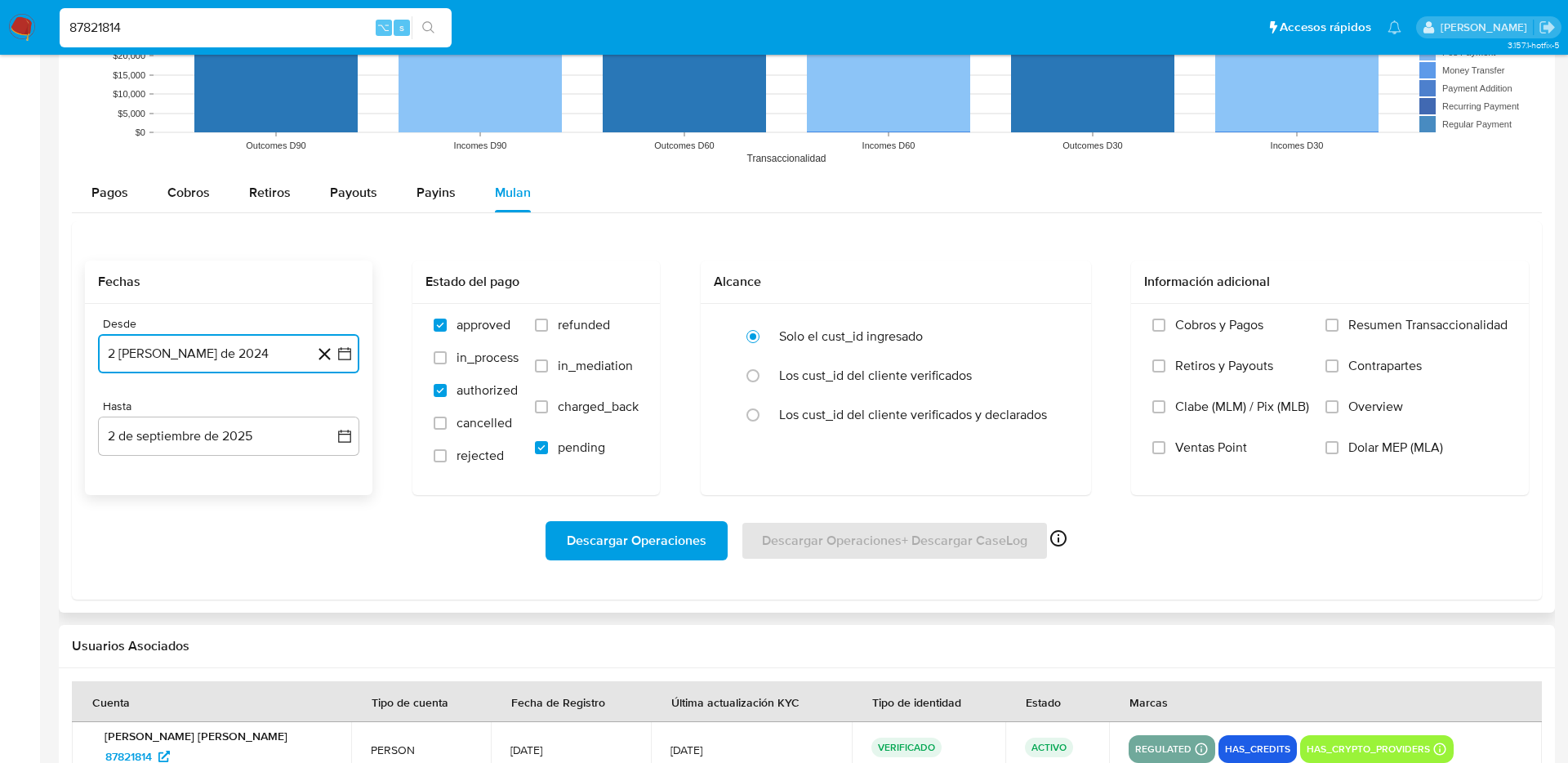
click at [349, 361] on icon "button" at bounding box center [344, 354] width 17 height 17
click at [325, 411] on icon "Mes siguiente" at bounding box center [330, 413] width 19 height 19
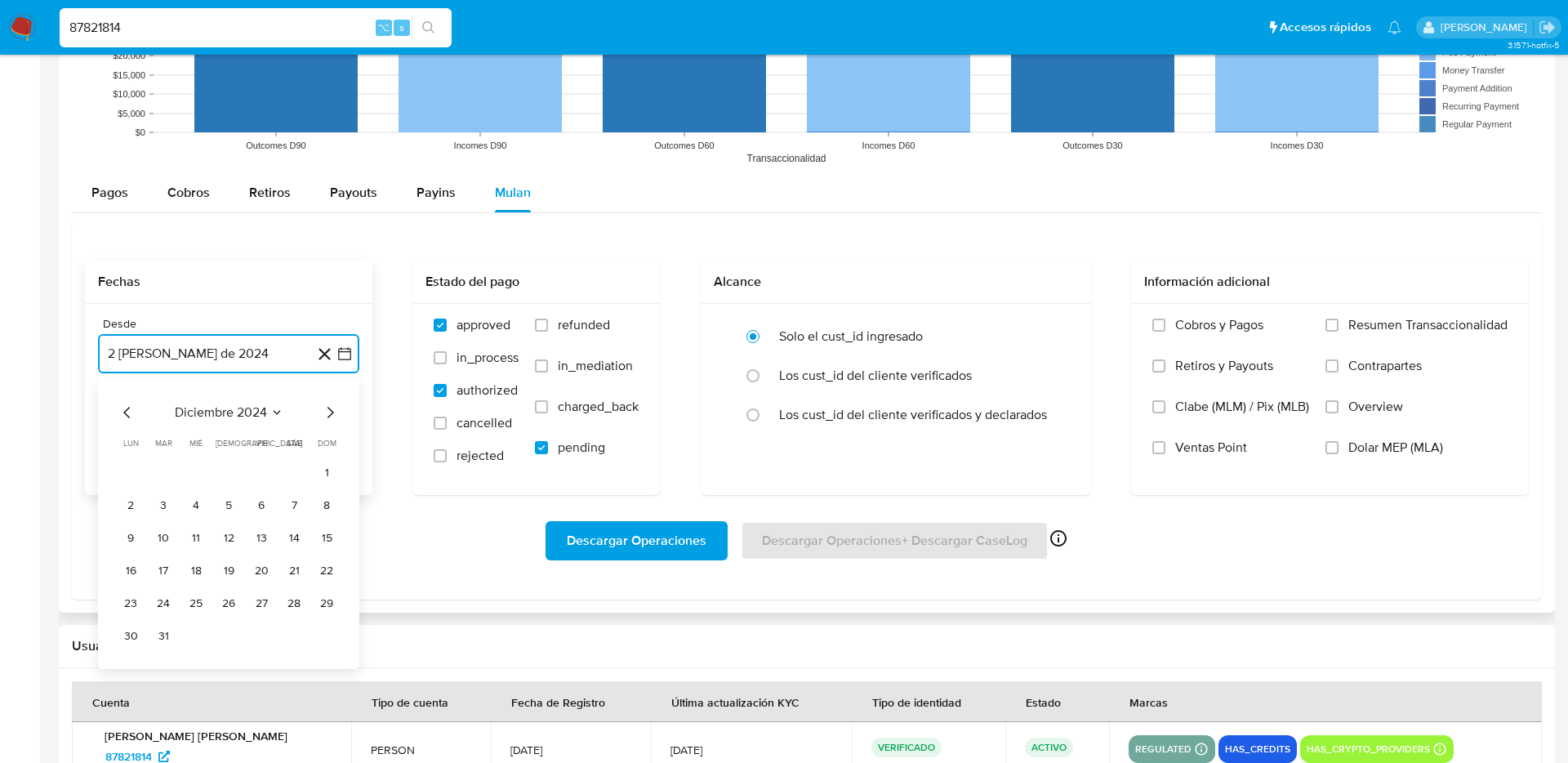
click at [325, 411] on icon "Mes siguiente" at bounding box center [330, 413] width 19 height 19
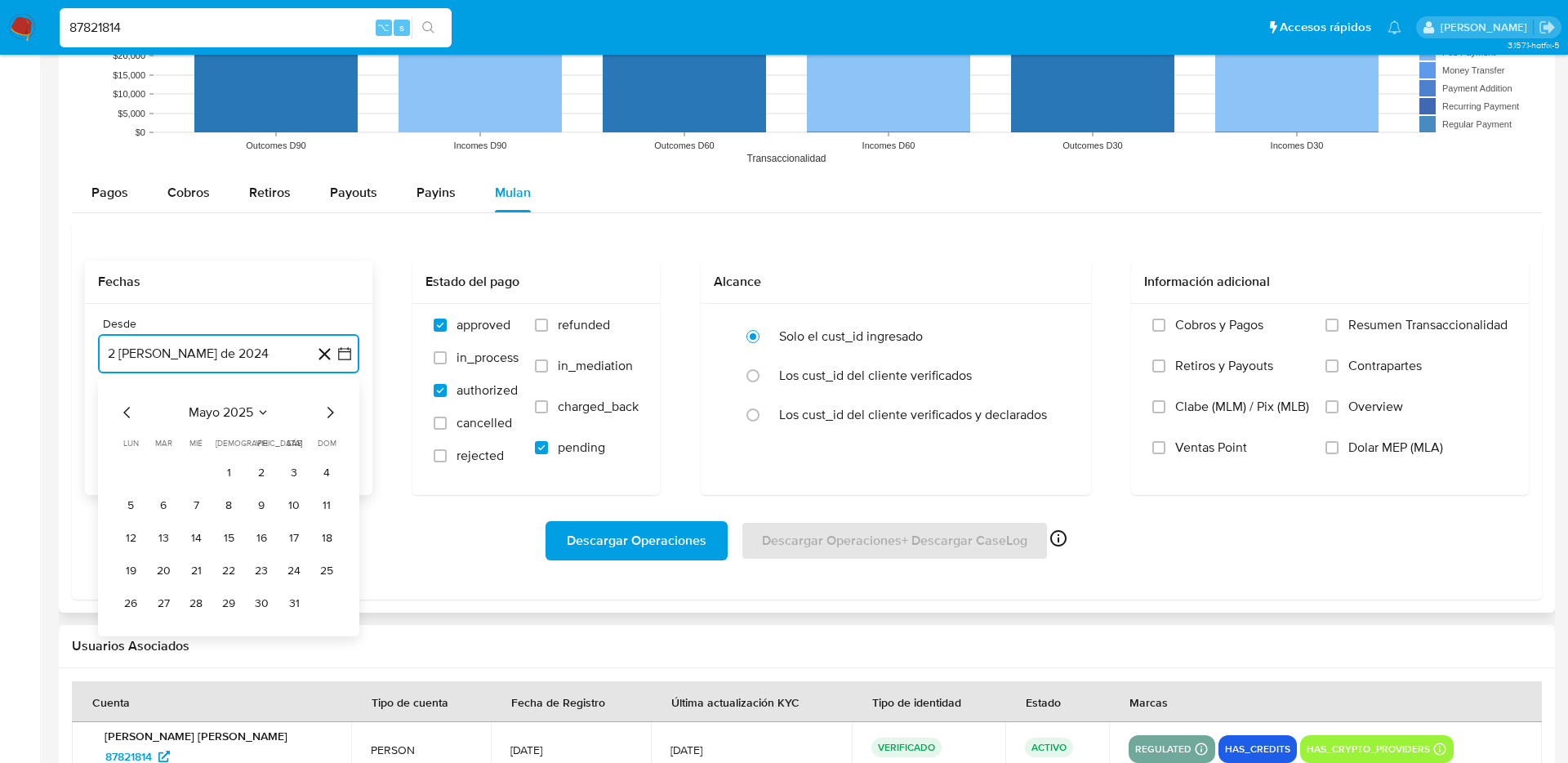
click at [325, 411] on icon "Mes siguiente" at bounding box center [330, 413] width 19 height 19
click at [119, 417] on icon "Mes anterior" at bounding box center [127, 413] width 19 height 19
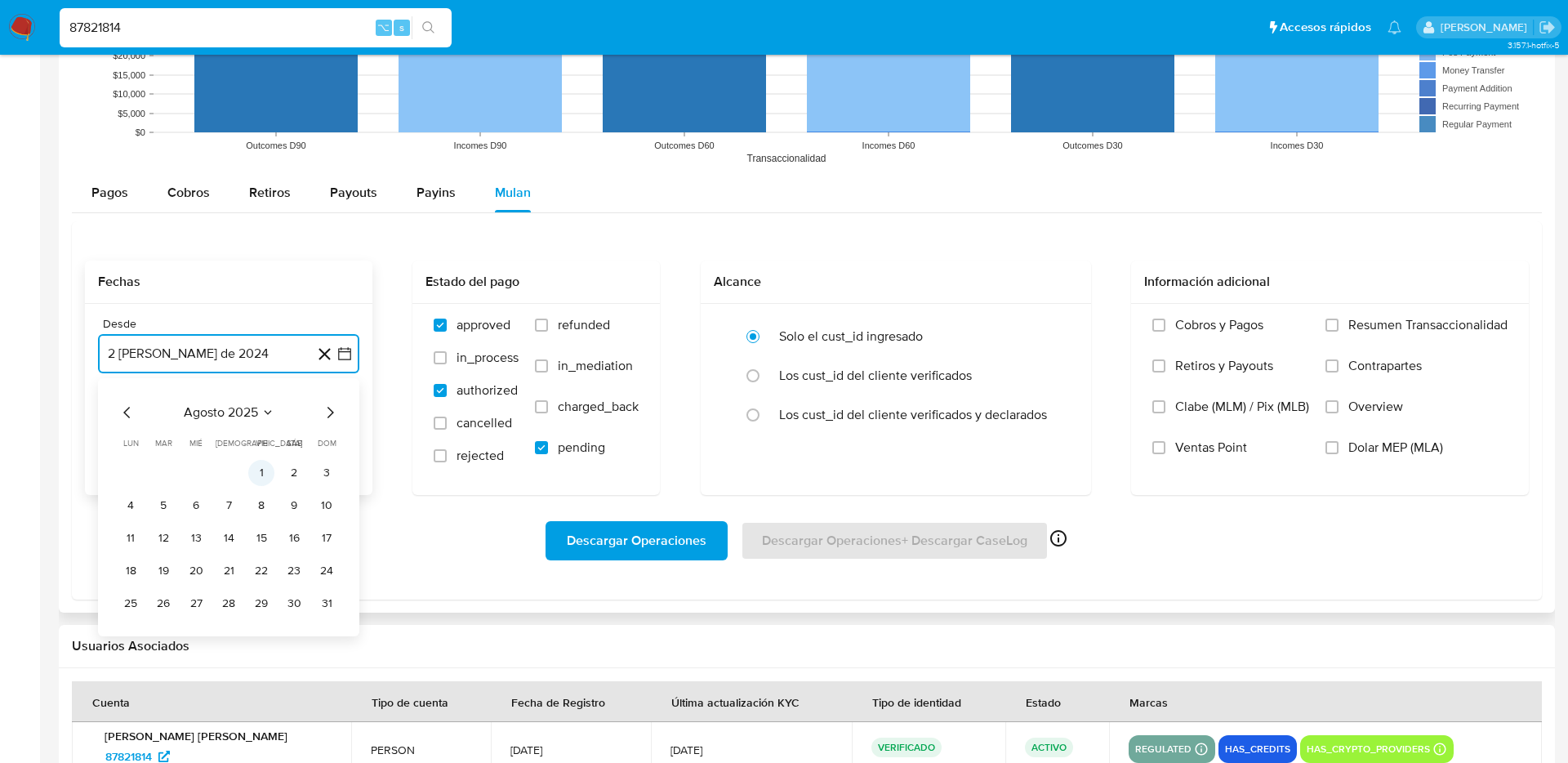
click at [261, 471] on button "1" at bounding box center [261, 473] width 26 height 26
click at [351, 438] on icon "button" at bounding box center [344, 436] width 17 height 17
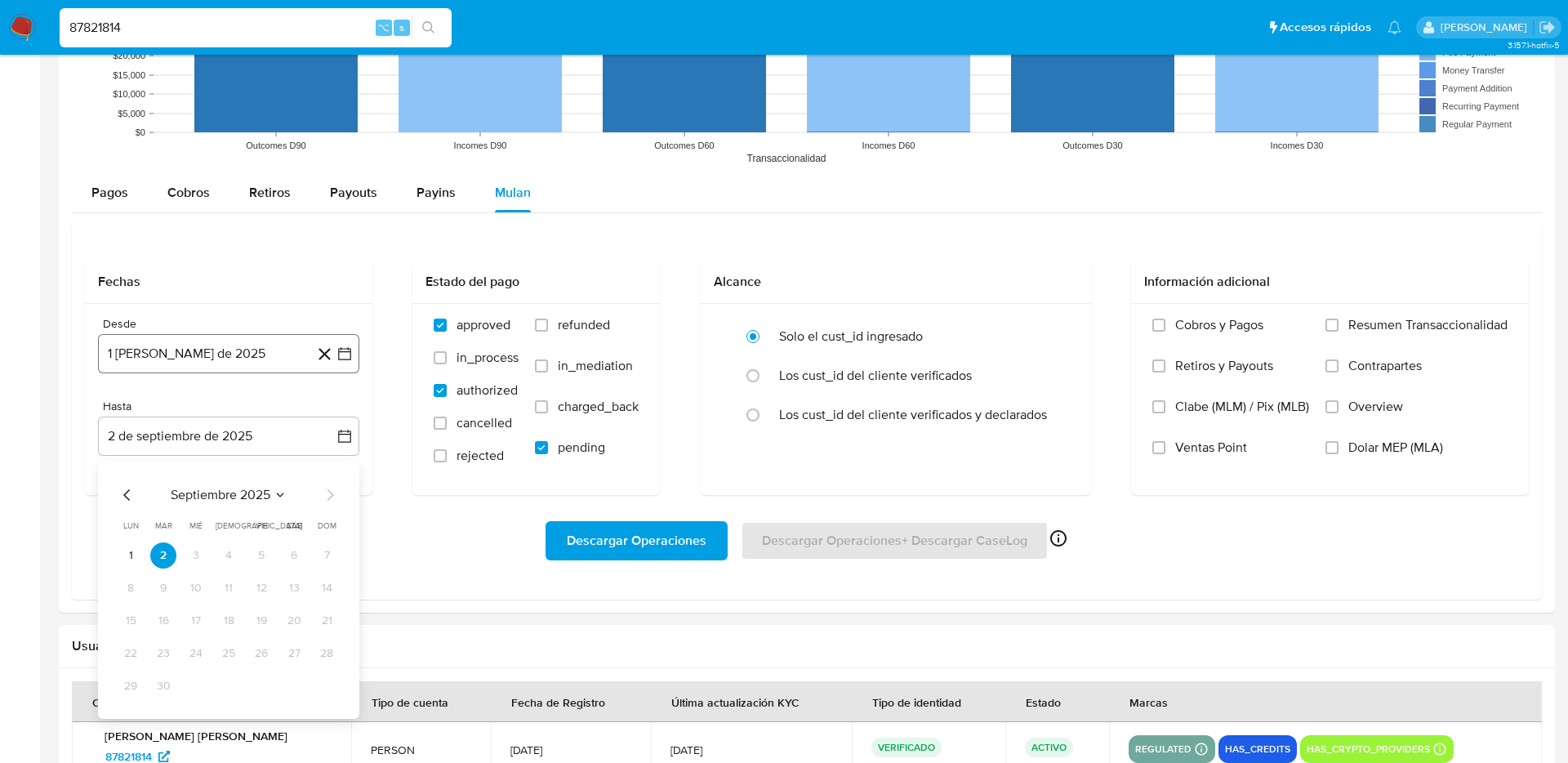
click at [352, 347] on icon "button" at bounding box center [344, 354] width 17 height 17
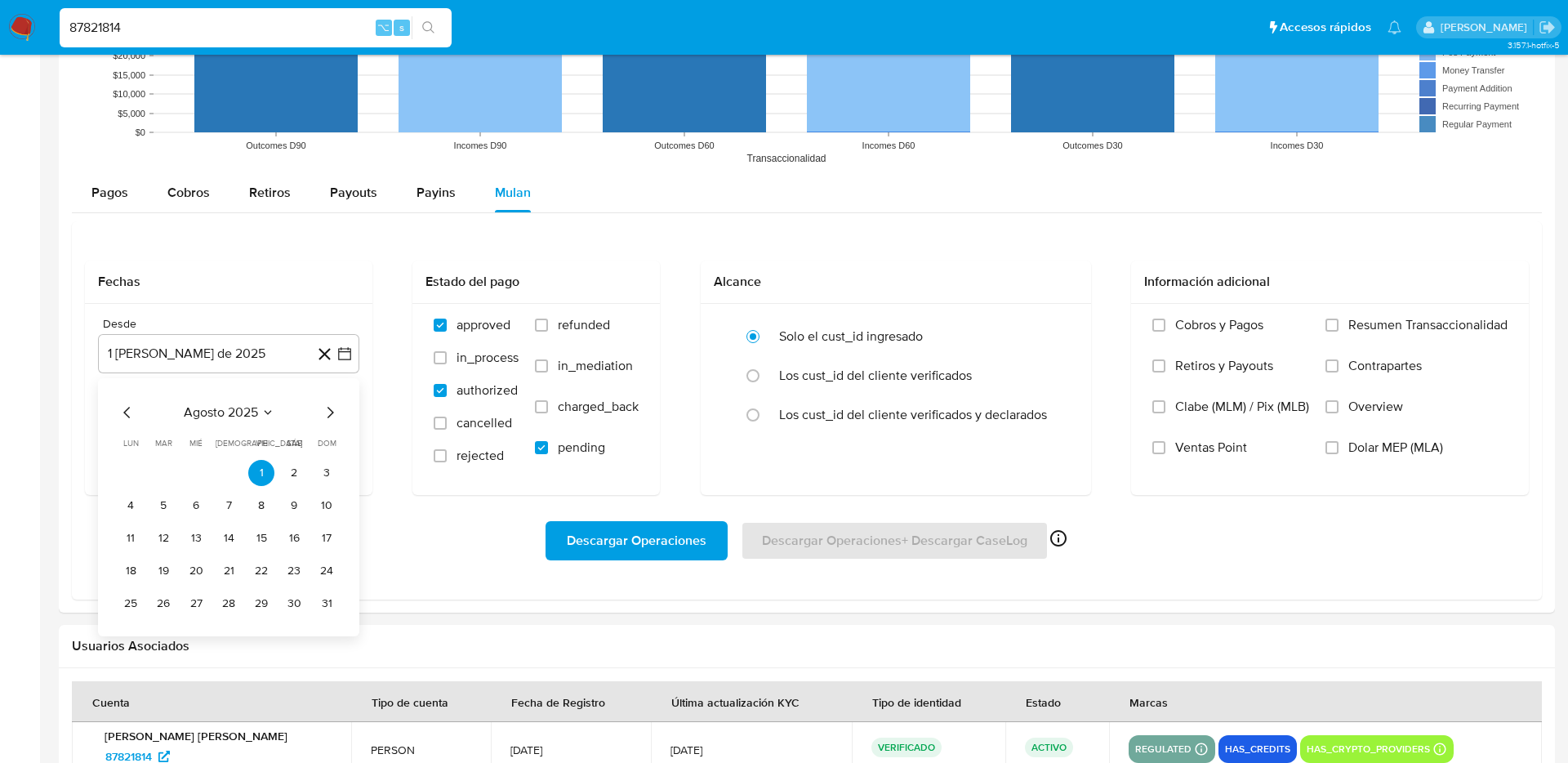
click at [344, 419] on div "agosto 2025 agosto 2025 lun lunes mar martes mié miércoles jue jueves vie viern…" at bounding box center [229, 507] width 261 height 258
click at [336, 417] on icon "Mes siguiente" at bounding box center [330, 413] width 19 height 19
click at [124, 475] on button "1" at bounding box center [131, 473] width 26 height 26
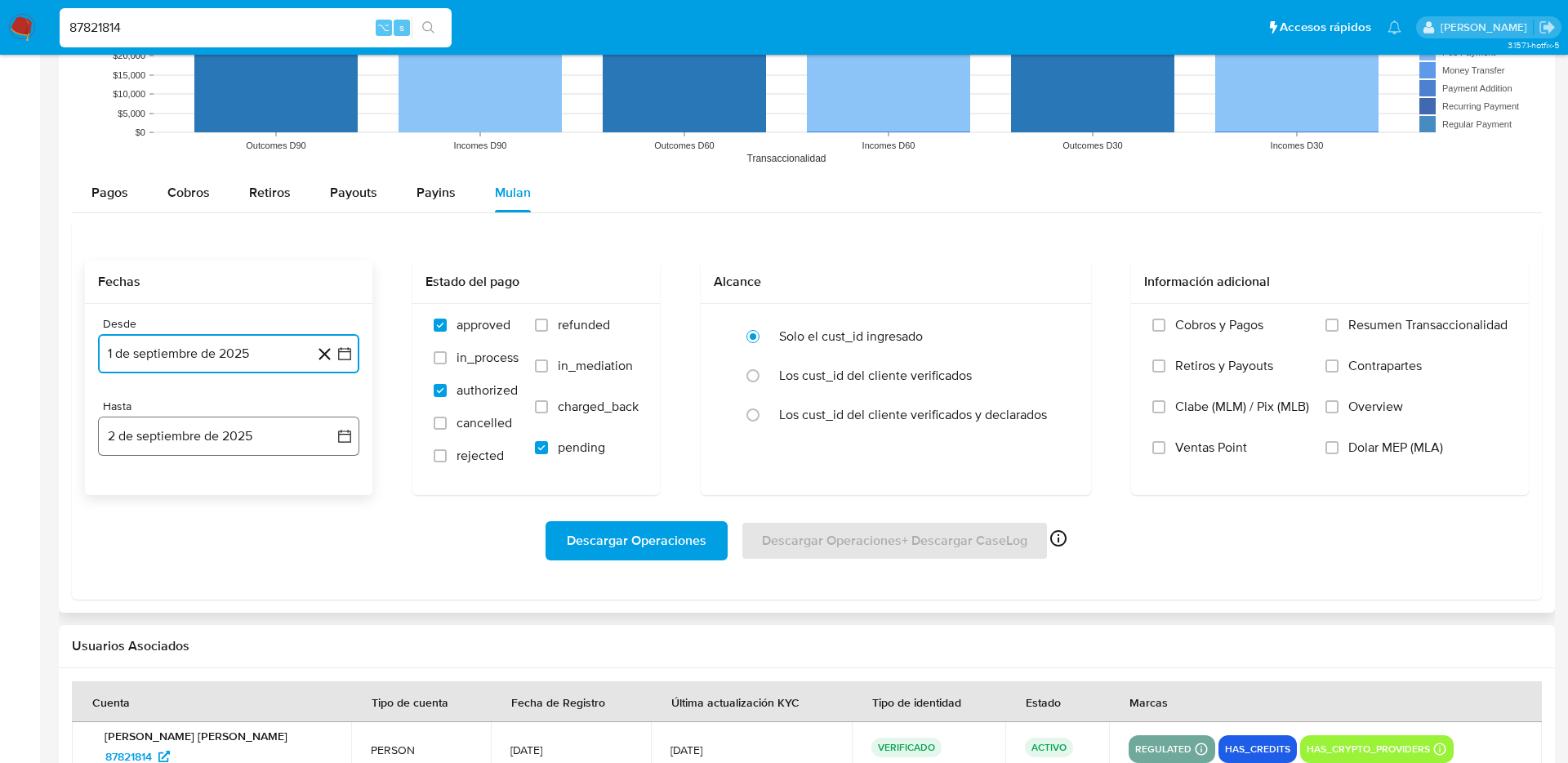
click at [342, 443] on icon "button" at bounding box center [344, 436] width 17 height 17
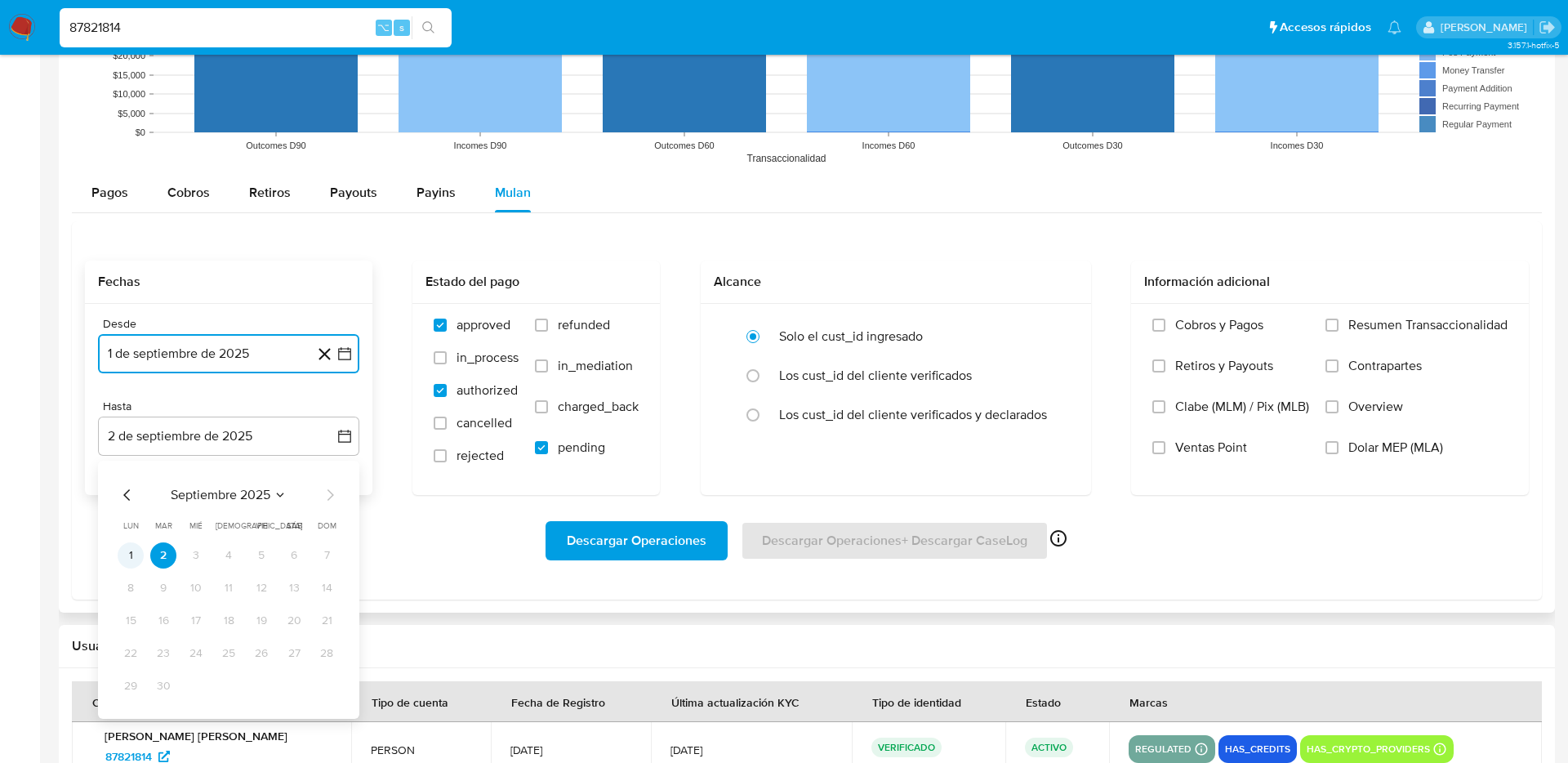
click at [142, 549] on button "1" at bounding box center [131, 556] width 26 height 26
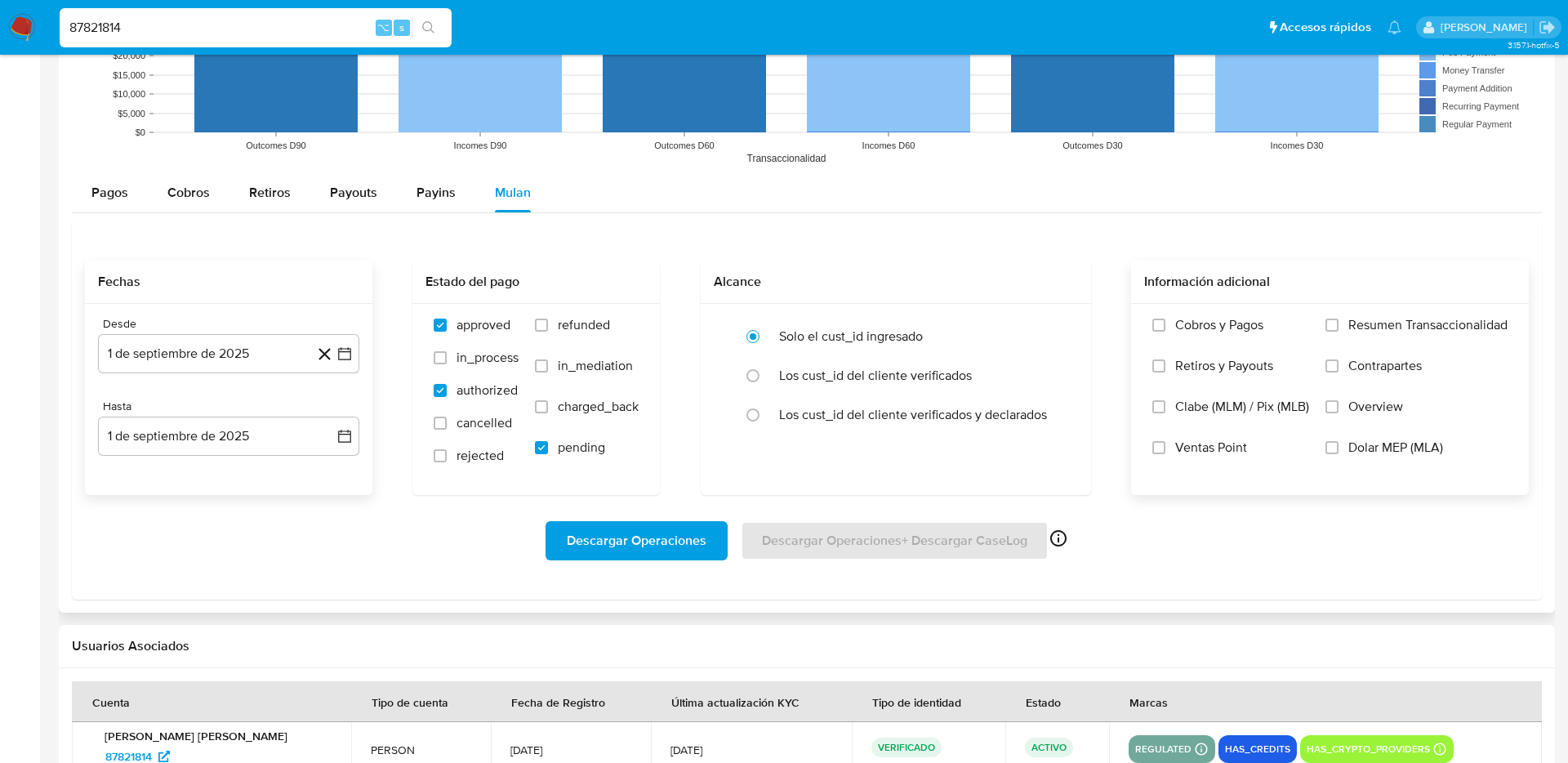
click at [1192, 335] on label "Cobros y Pagos" at bounding box center [1230, 337] width 157 height 41
click at [1165, 332] on input "Cobros y Pagos" at bounding box center [1158, 325] width 13 height 13
click at [1192, 371] on span "Retiros y Payouts" at bounding box center [1224, 366] width 98 height 17
click at [1165, 371] on input "Retiros y Payouts" at bounding box center [1158, 365] width 13 height 13
click at [706, 551] on button "Descargar Operaciones" at bounding box center [637, 541] width 183 height 40
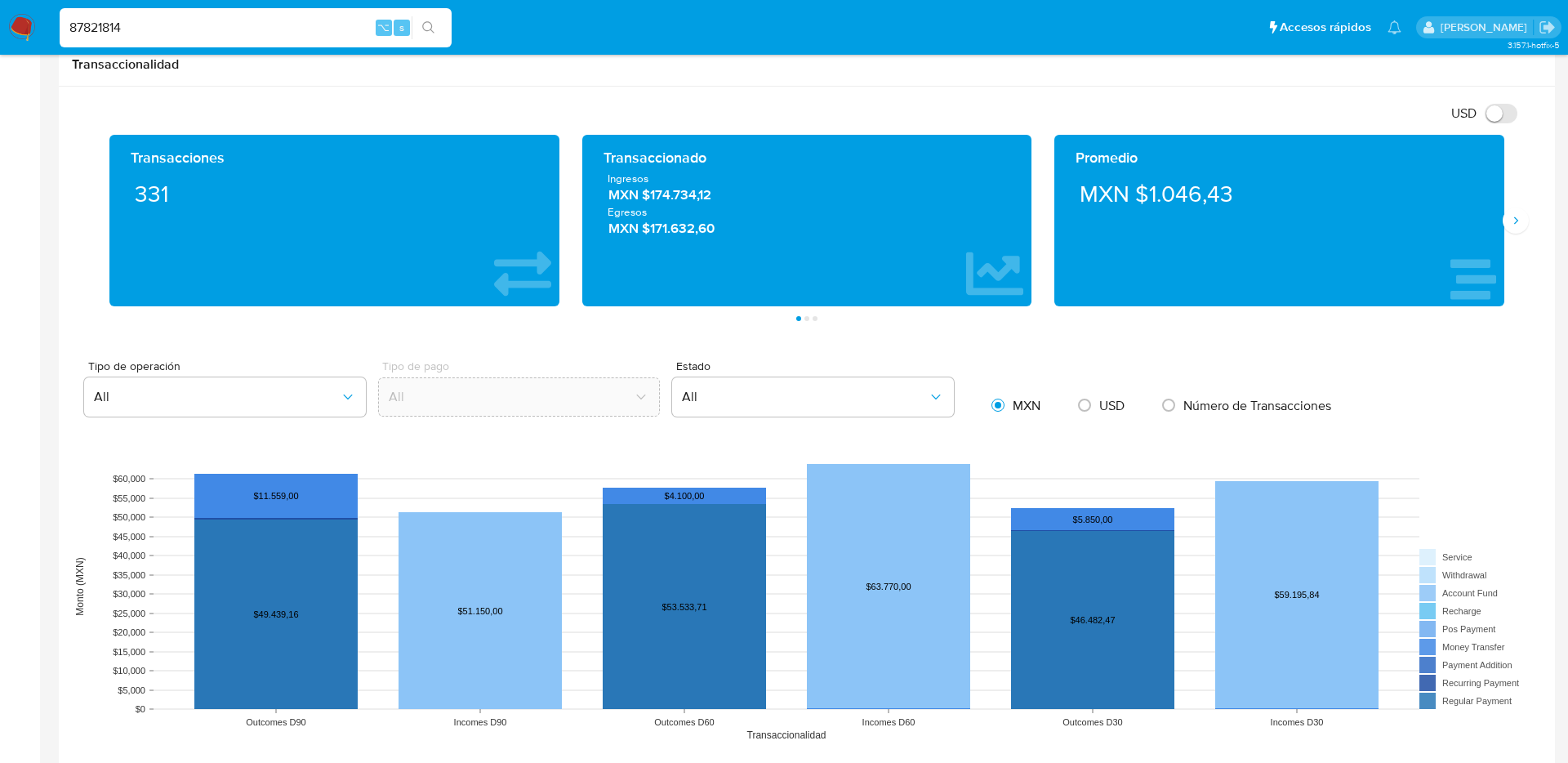
scroll to position [0, 0]
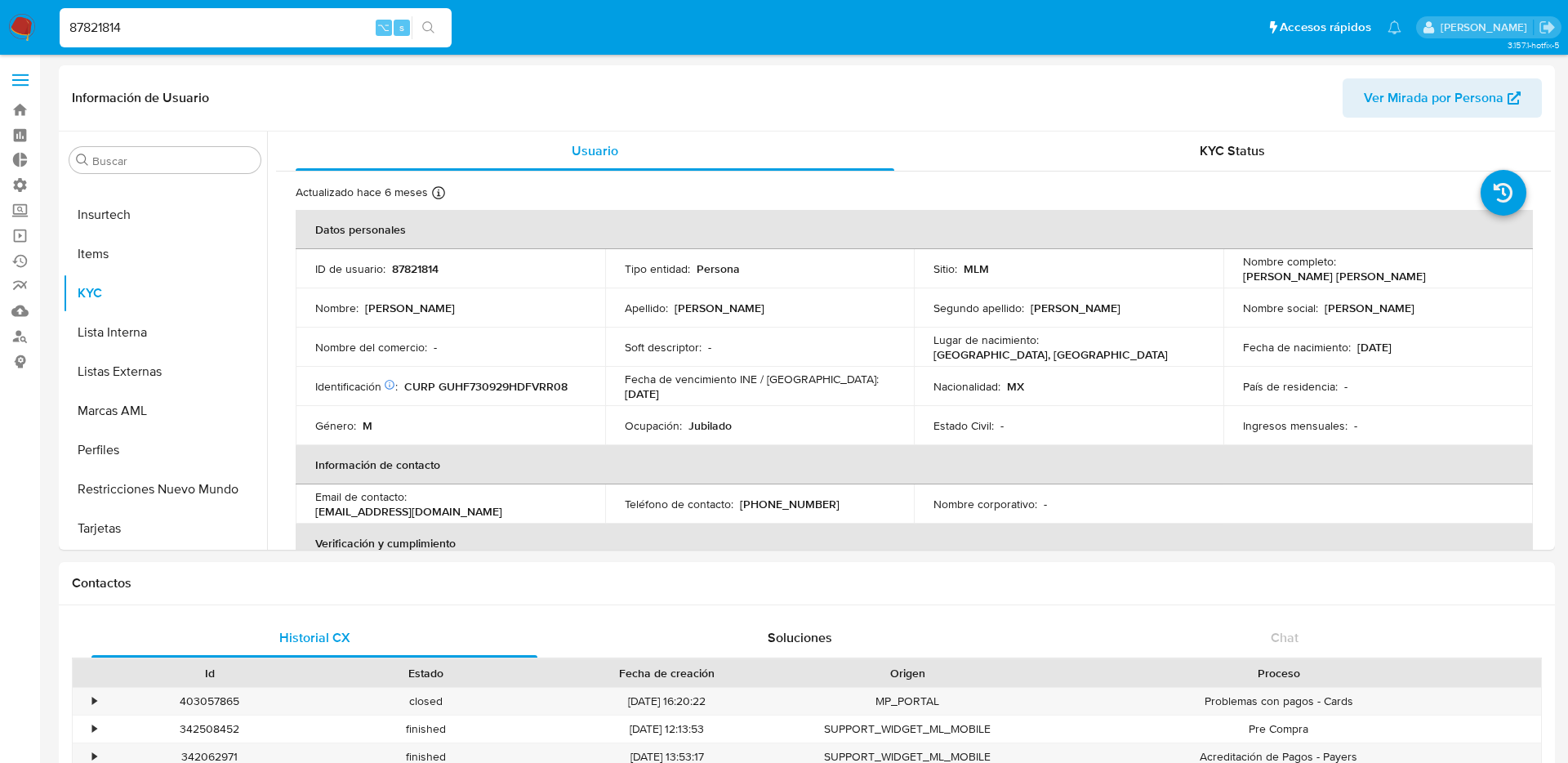
click at [12, 85] on span at bounding box center [20, 85] width 17 height 3
click at [0, 0] on input "checkbox" at bounding box center [0, 0] width 0 height 0
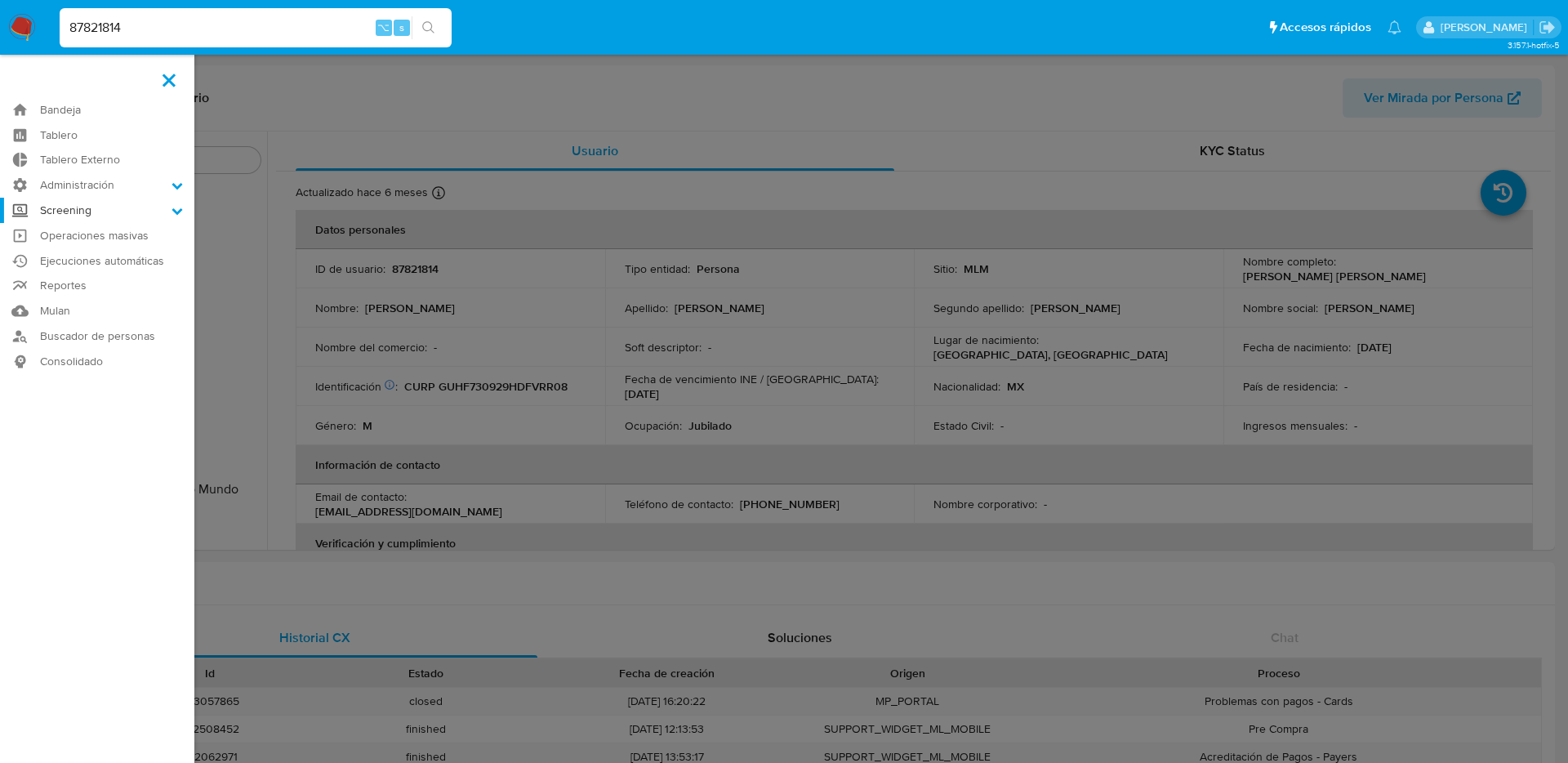
click at [109, 213] on label "Screening" at bounding box center [97, 210] width 194 height 25
click at [0, 0] on input "Screening" at bounding box center [0, 0] width 0 height 0
click at [118, 194] on label "Administración" at bounding box center [97, 184] width 194 height 25
click at [0, 0] on input "Administración" at bounding box center [0, 0] width 0 height 0
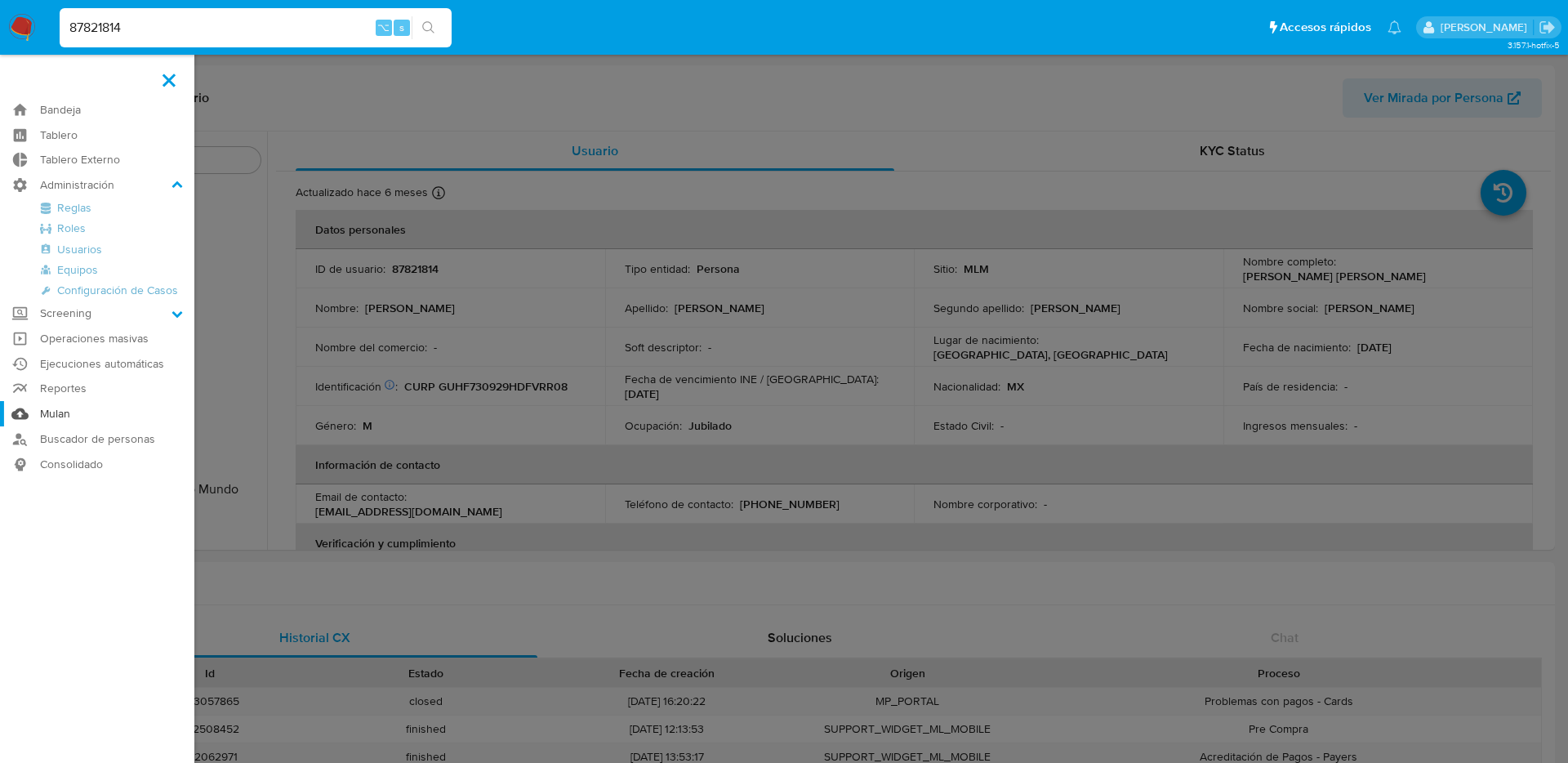
click at [92, 419] on link "Mulan" at bounding box center [97, 414] width 194 height 25
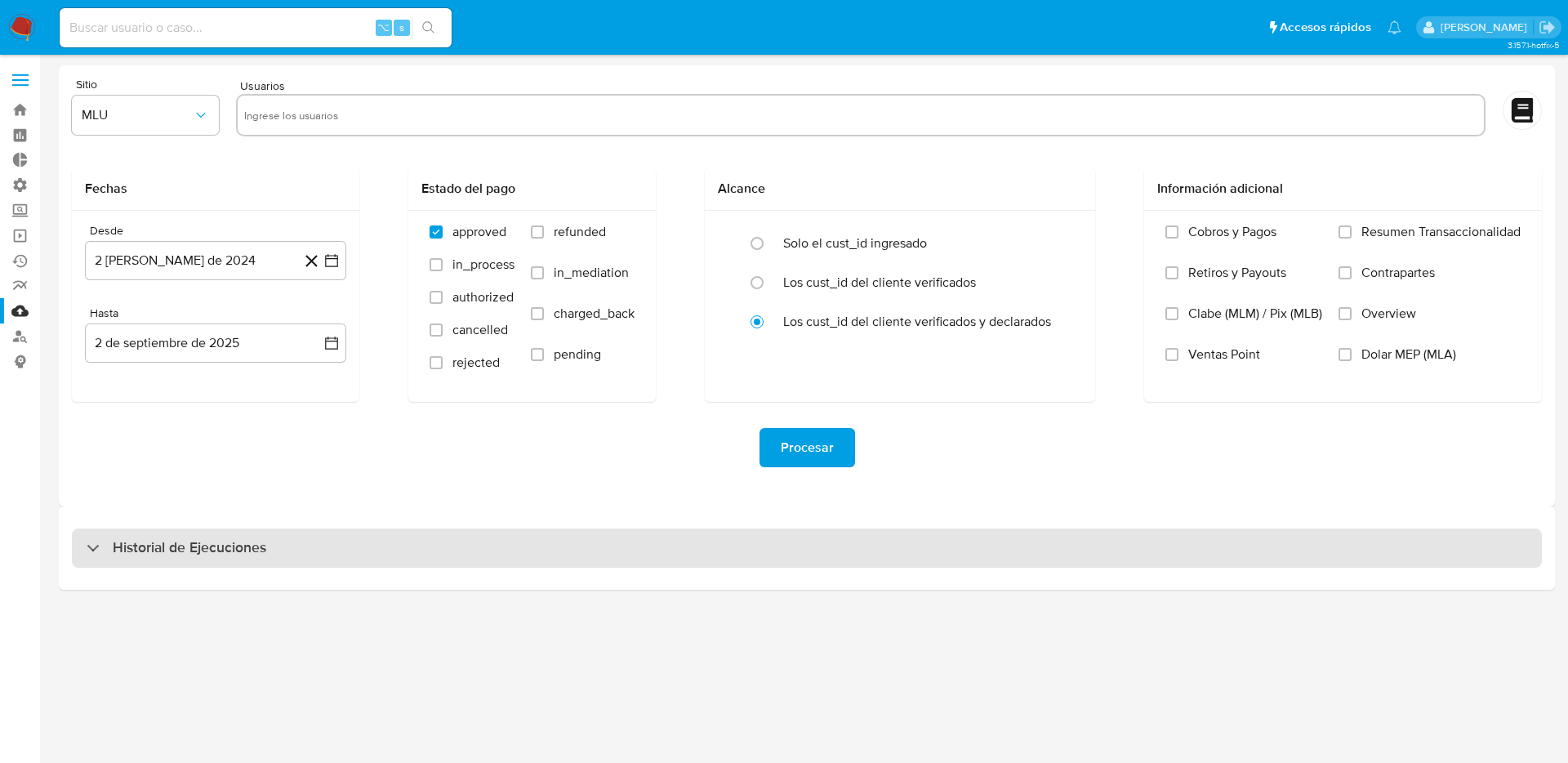
click at [498, 534] on div "Historial de Ejecuciones" at bounding box center [806, 548] width 1470 height 40
select select "10"
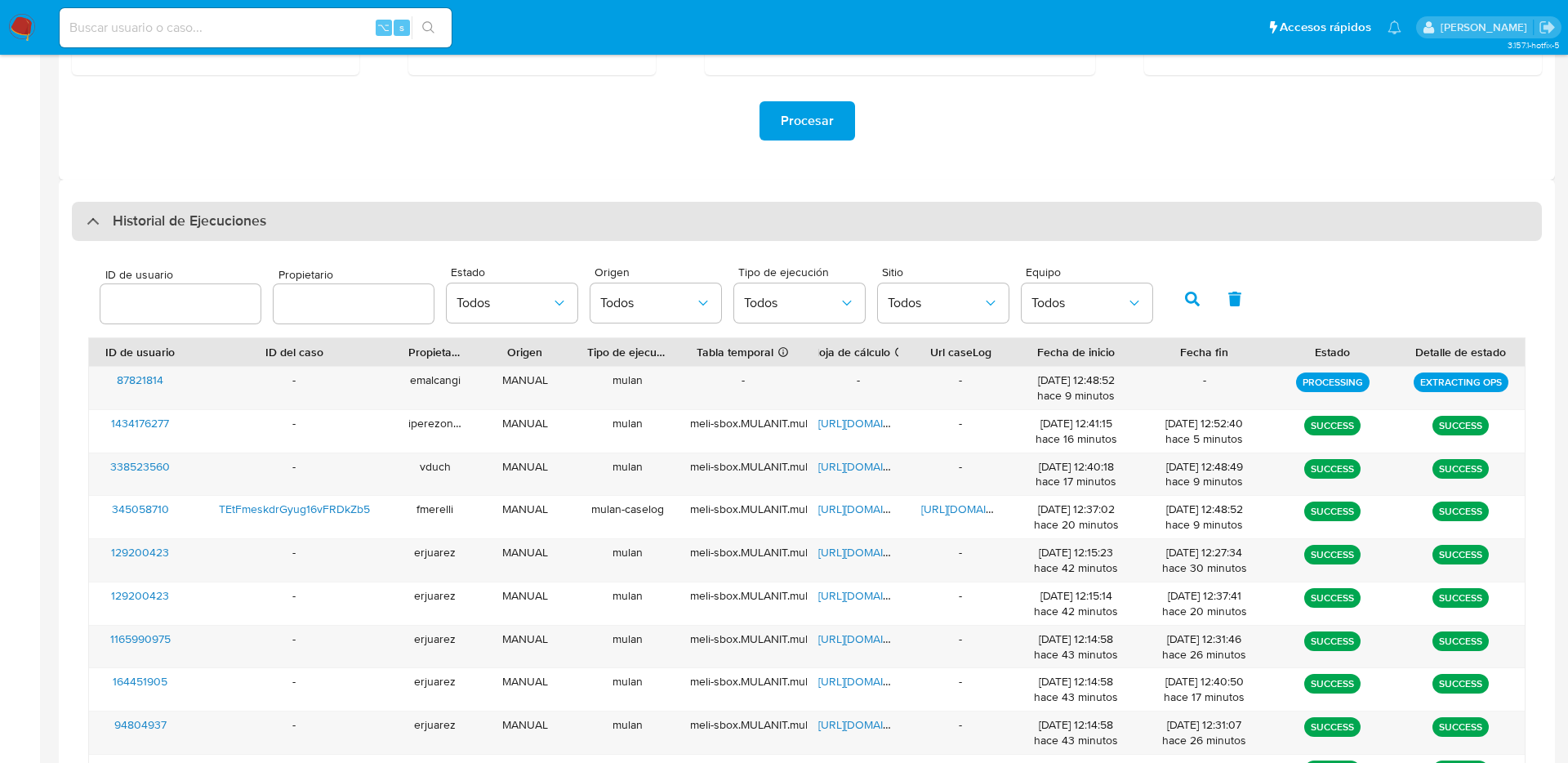
scroll to position [331, 0]
